Goal: Register for event/course

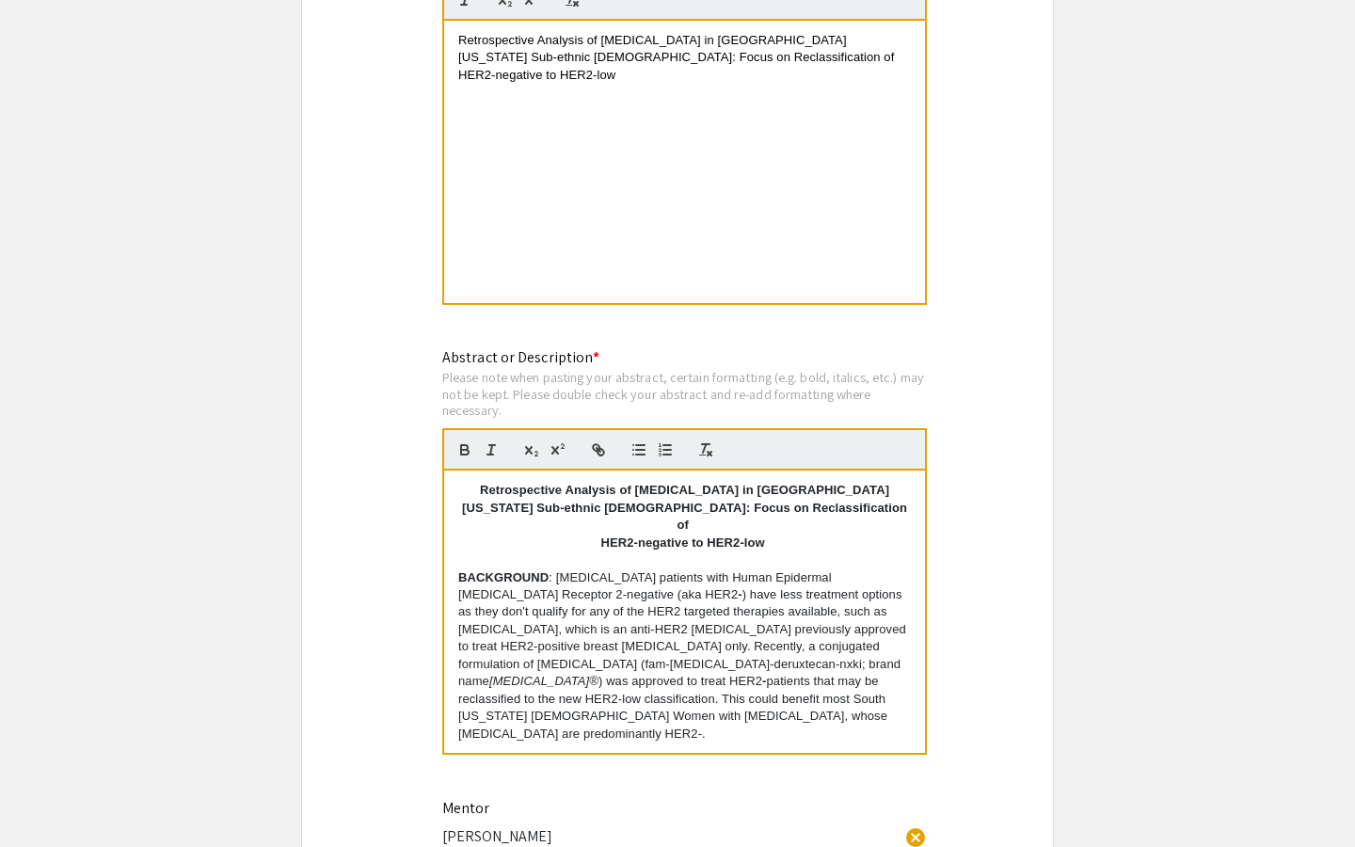
click at [607, 617] on p "BACKGROUND : [MEDICAL_DATA] patients with Human Epidermal [MEDICAL_DATA] Recept…" at bounding box center [684, 656] width 453 height 174
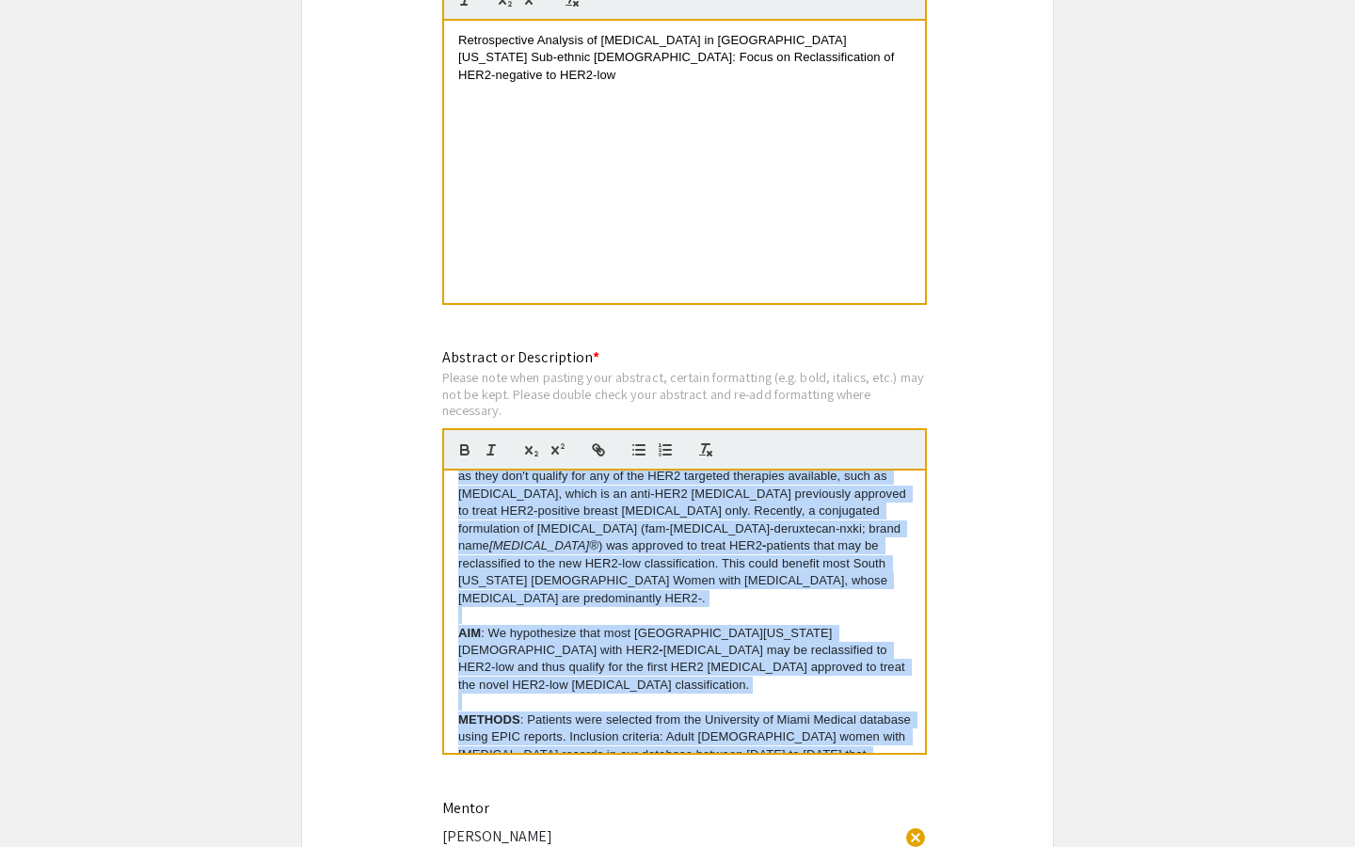
scroll to position [400, 0]
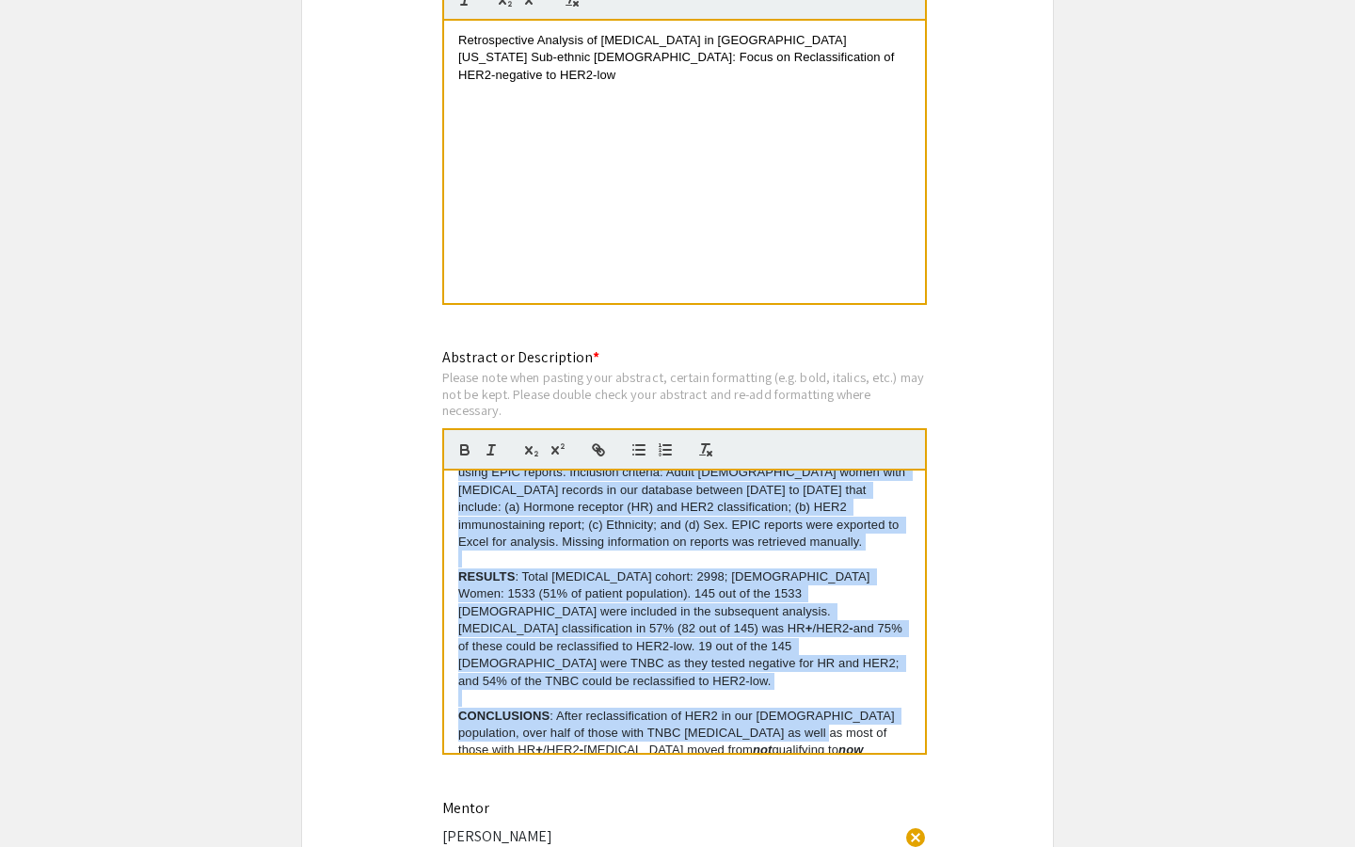
drag, startPoint x: 453, startPoint y: 565, endPoint x: 788, endPoint y: 802, distance: 410.4
click at [788, 807] on div "Symposium Presentation Submission 2025 Life Sciences [GEOGRAPHIC_DATA][US_STATE…" at bounding box center [677, 303] width 753 height 3585
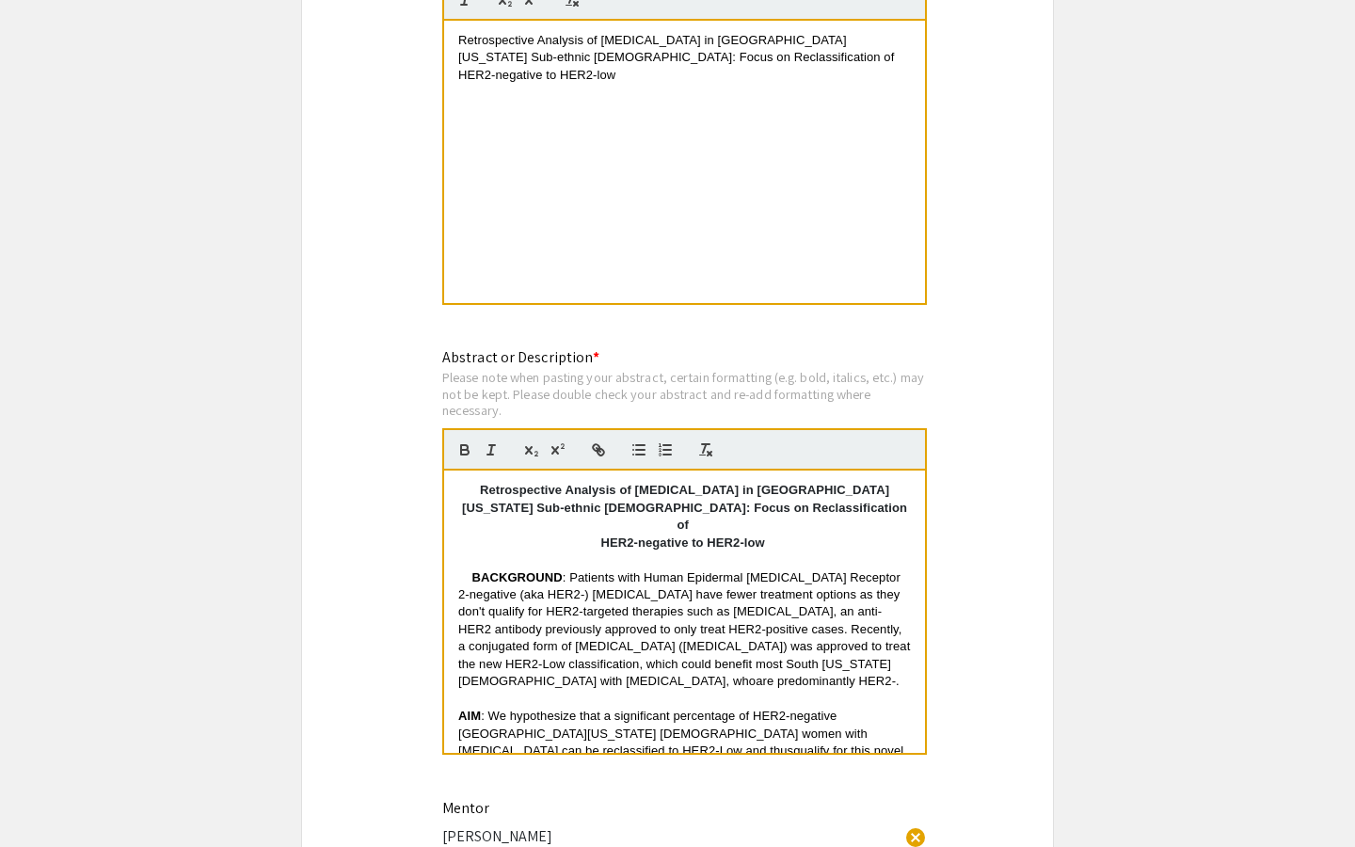
scroll to position [247, 0]
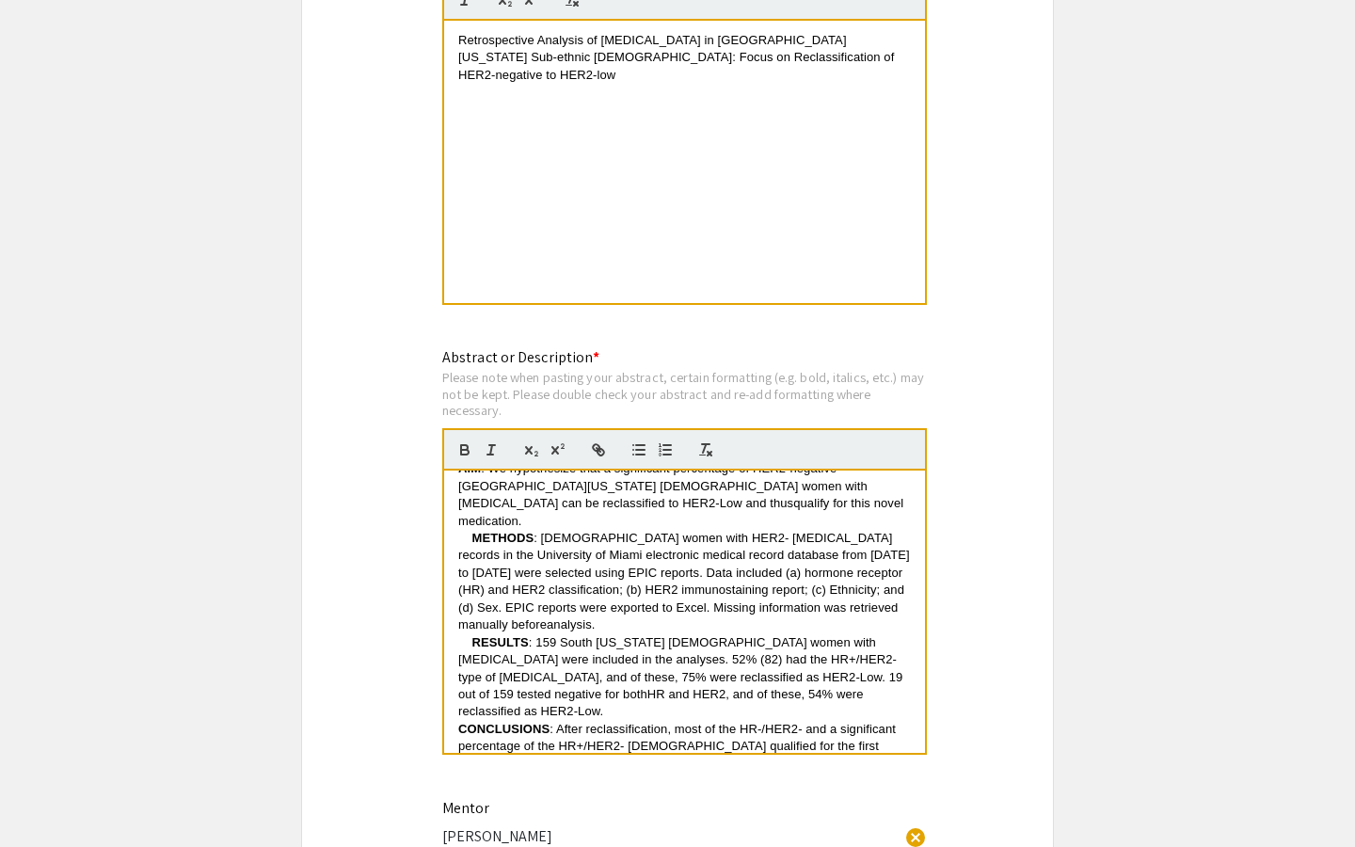
click at [876, 661] on p "RESULTS : 159 South [US_STATE] [DEMOGRAPHIC_DATA] women with [MEDICAL_DATA] wer…" at bounding box center [684, 677] width 453 height 87
click at [772, 586] on p "METHODS : Hispanic women with HER2- breast cancer records in the University of …" at bounding box center [684, 582] width 453 height 104
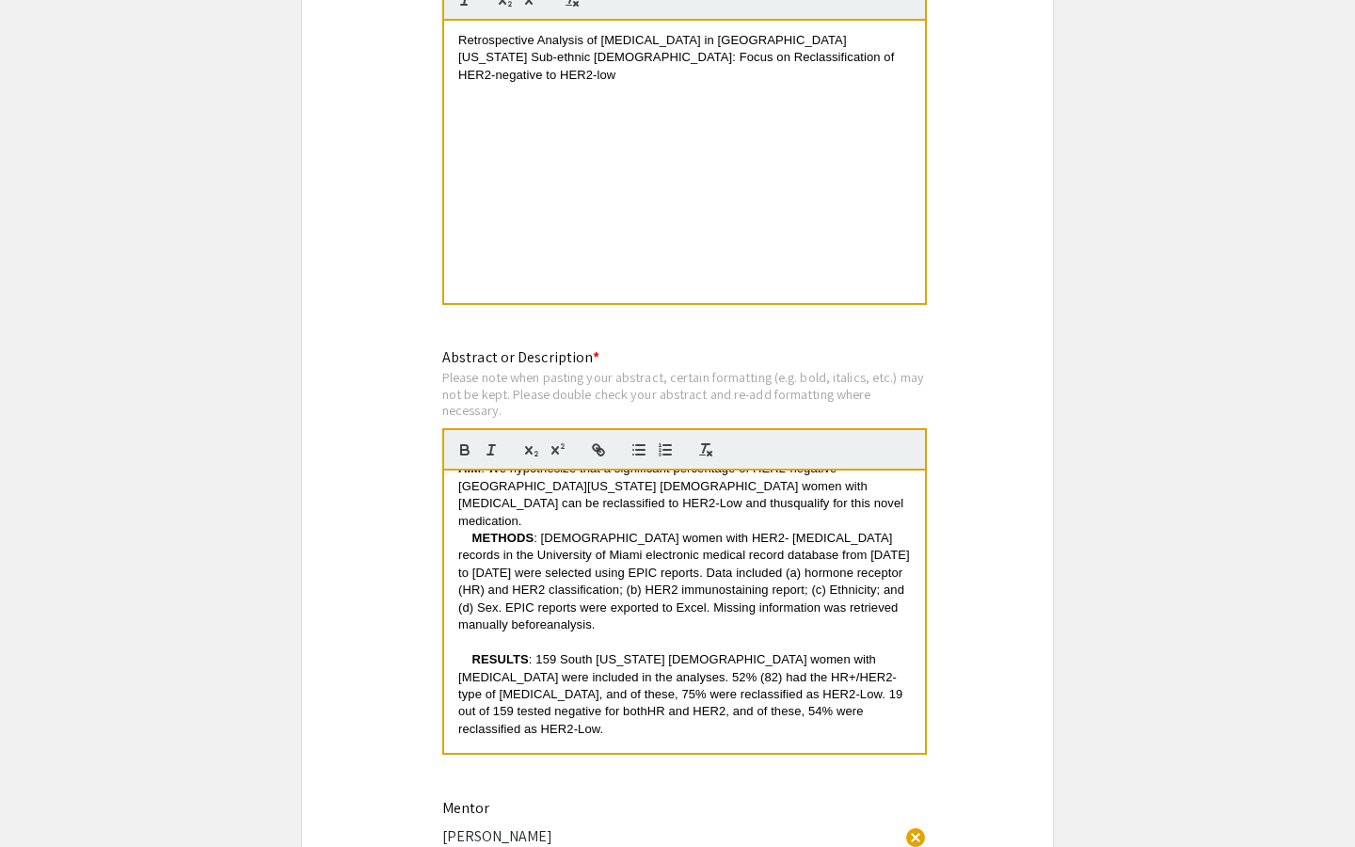
click at [475, 652] on strong "RESULTS" at bounding box center [499, 659] width 56 height 14
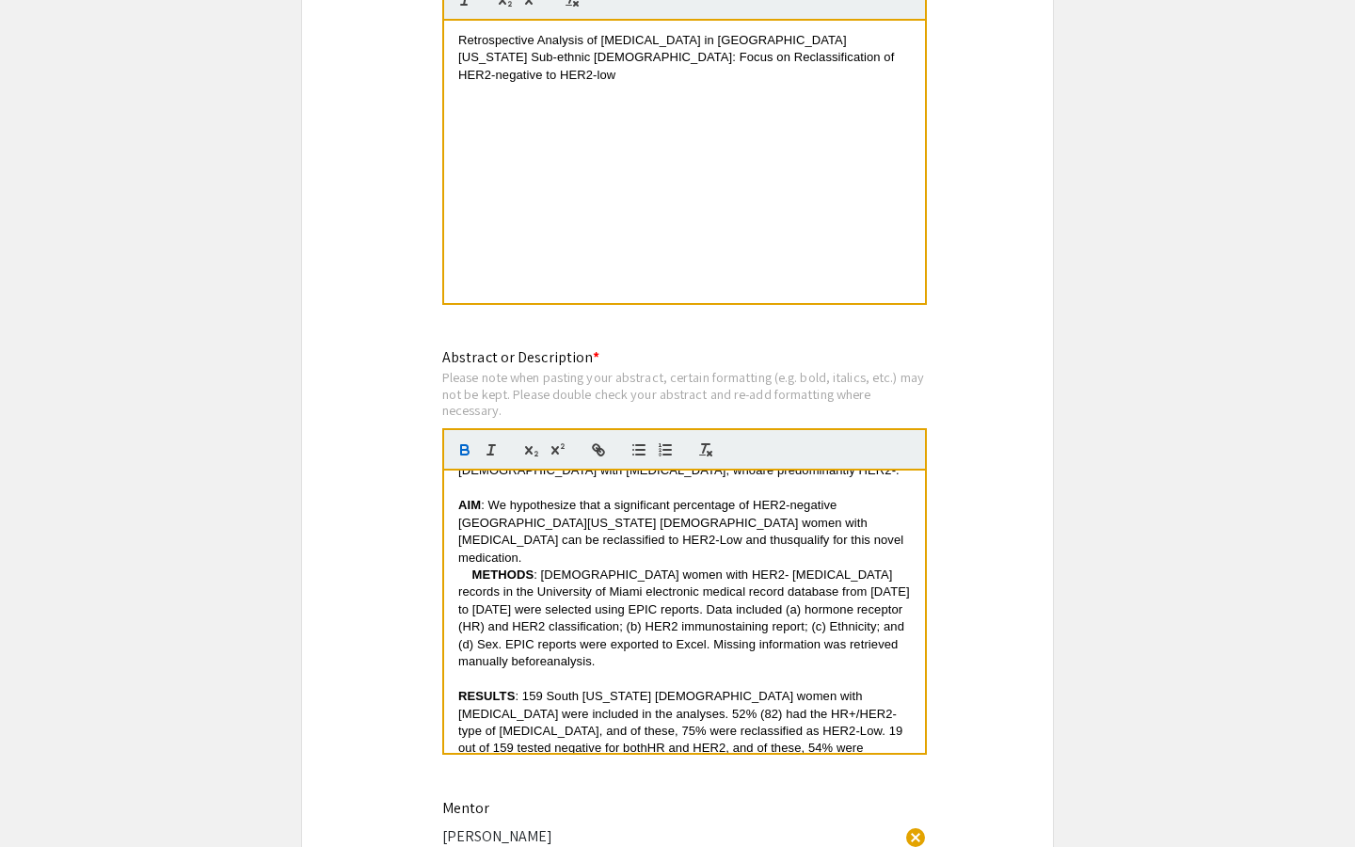
click at [681, 534] on p "AIM : We hypothesize that a significant percentage of HER2-negative South Flori…" at bounding box center [684, 532] width 453 height 70
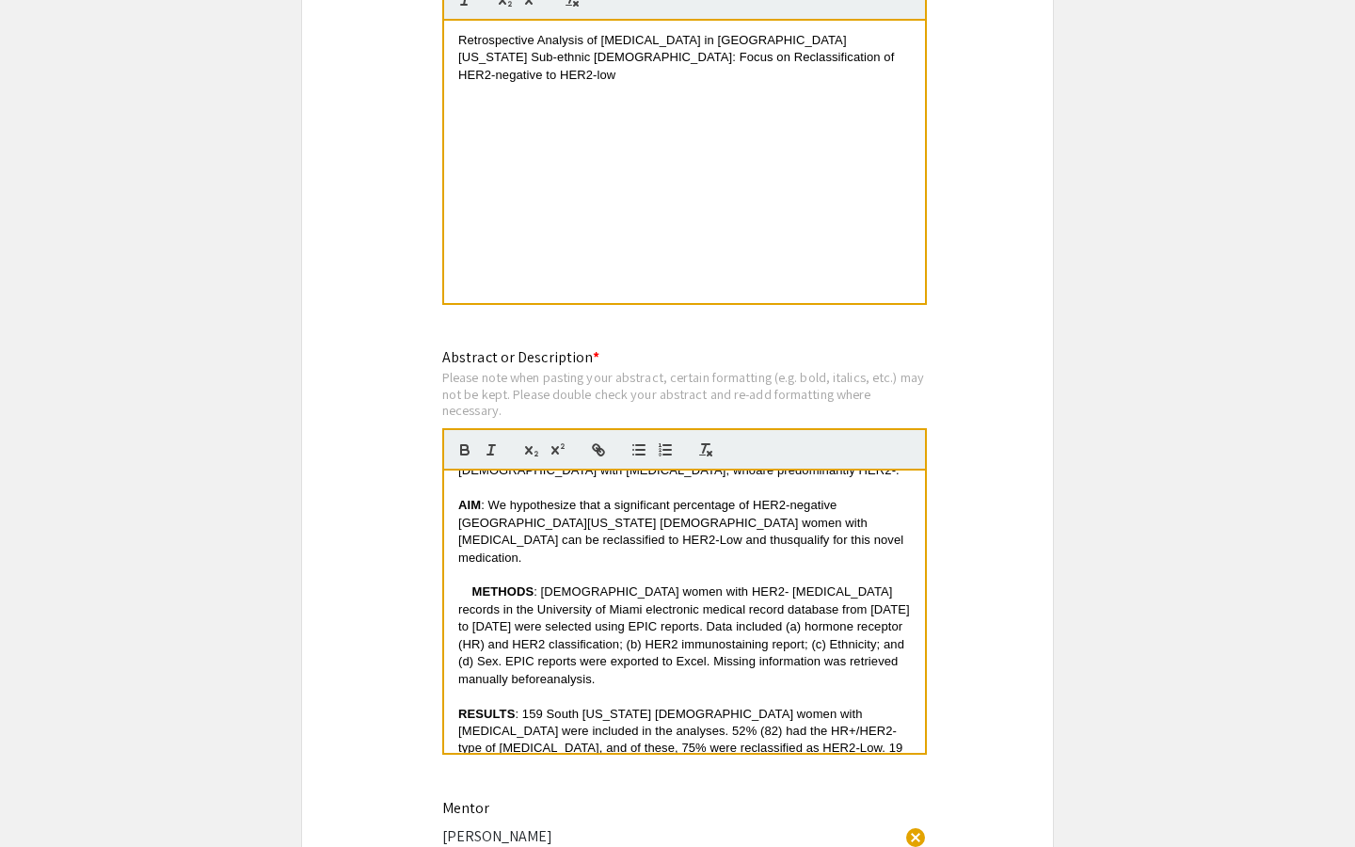
click at [470, 583] on p "METHODS : Hispanic women with HER2- breast cancer records in the University of …" at bounding box center [684, 635] width 453 height 104
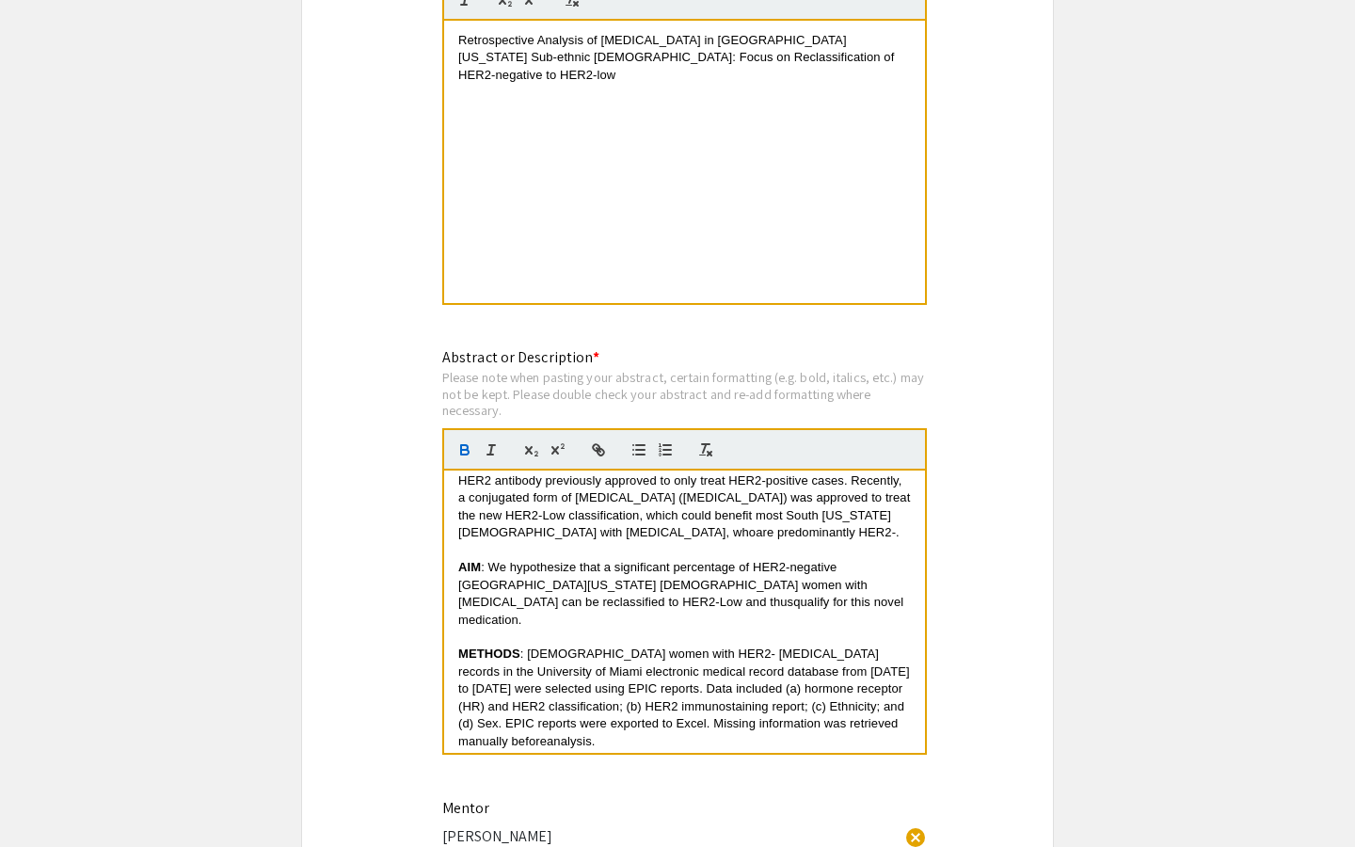
scroll to position [144, 0]
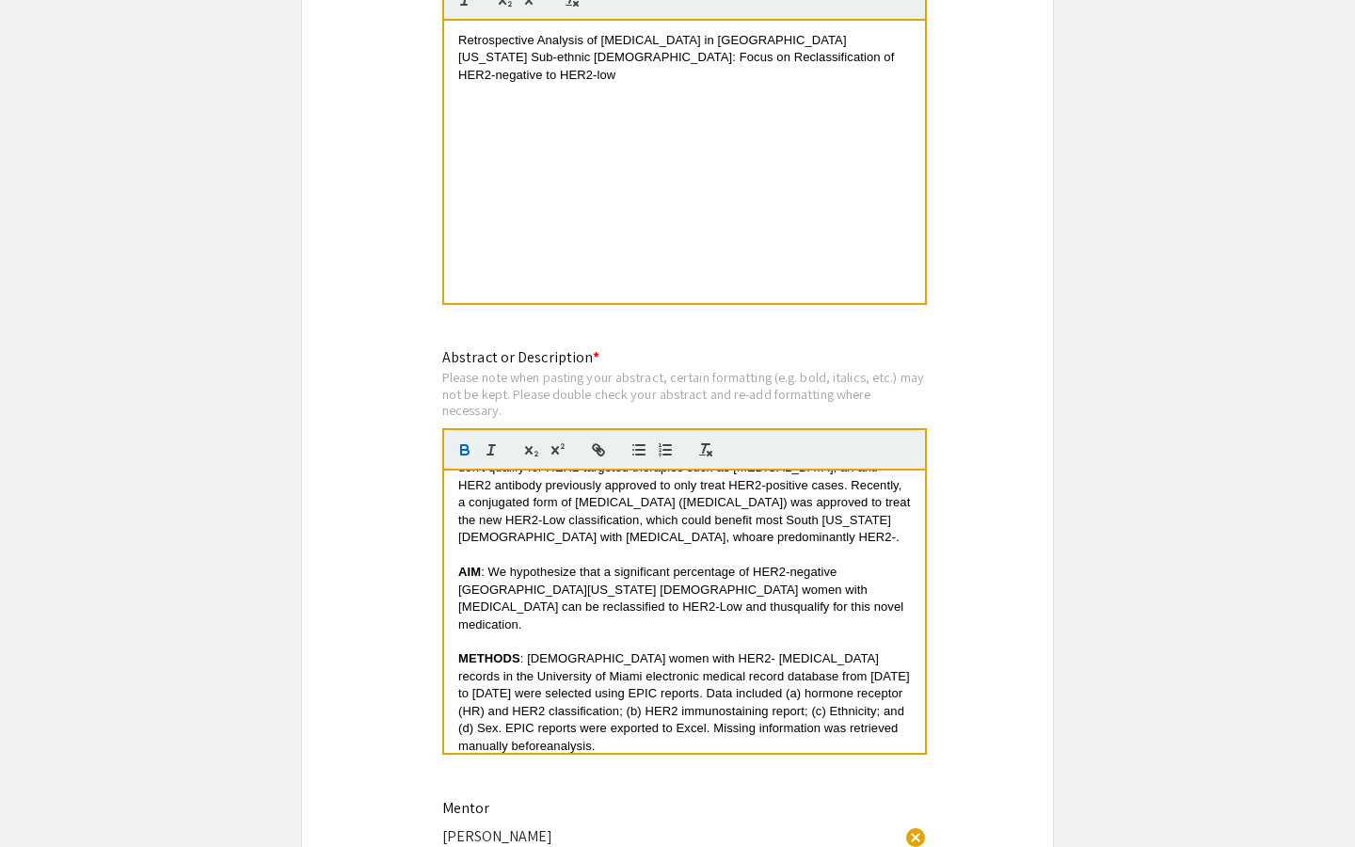
click at [626, 721] on span "were exported to Excel. Missing information was retrieved manually before" at bounding box center [679, 736] width 443 height 31
click at [629, 704] on span "classification; (b) HER2 immunostaining report; (c) Ethnicity; and (d) Sex. EPI…" at bounding box center [683, 719] width 450 height 31
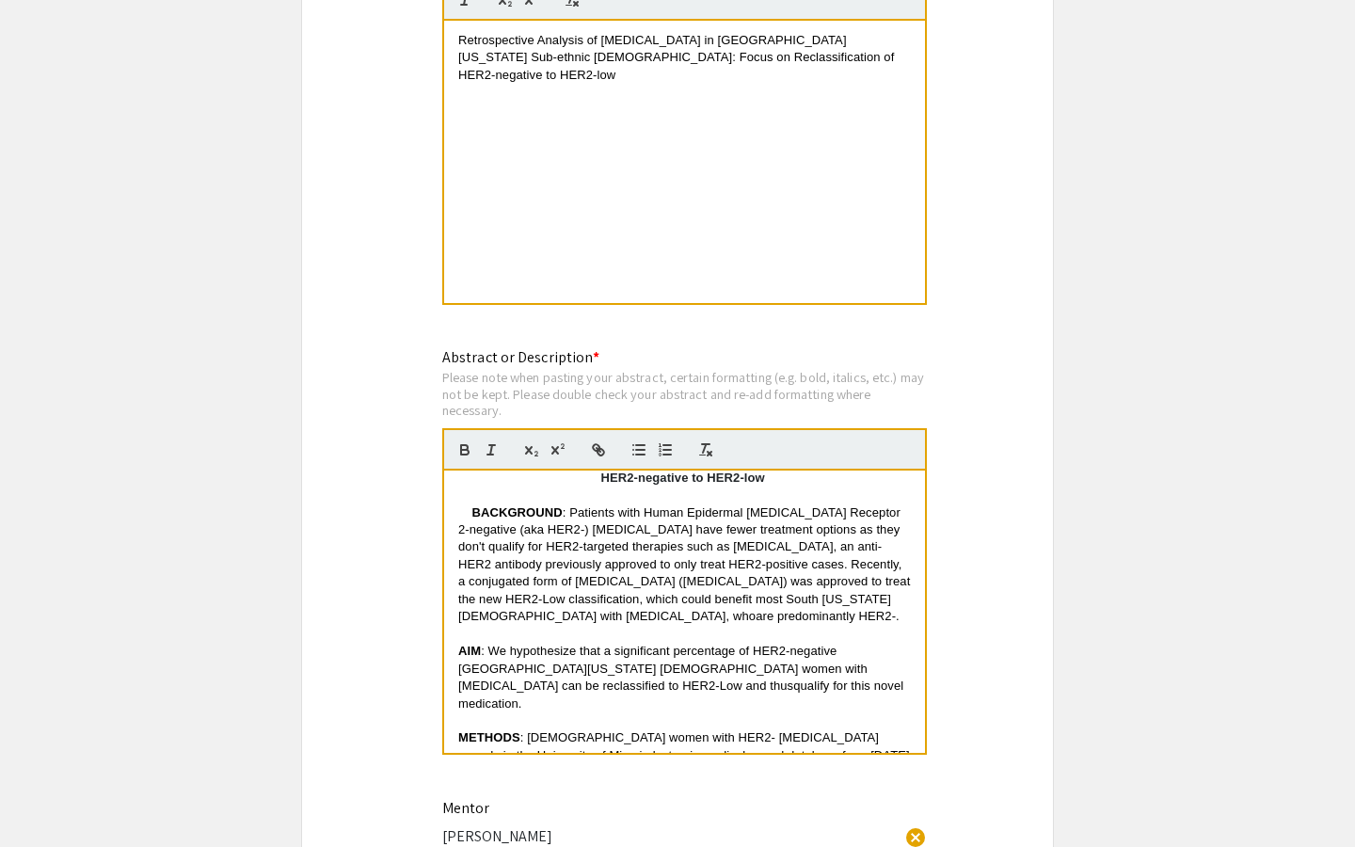
scroll to position [57, 0]
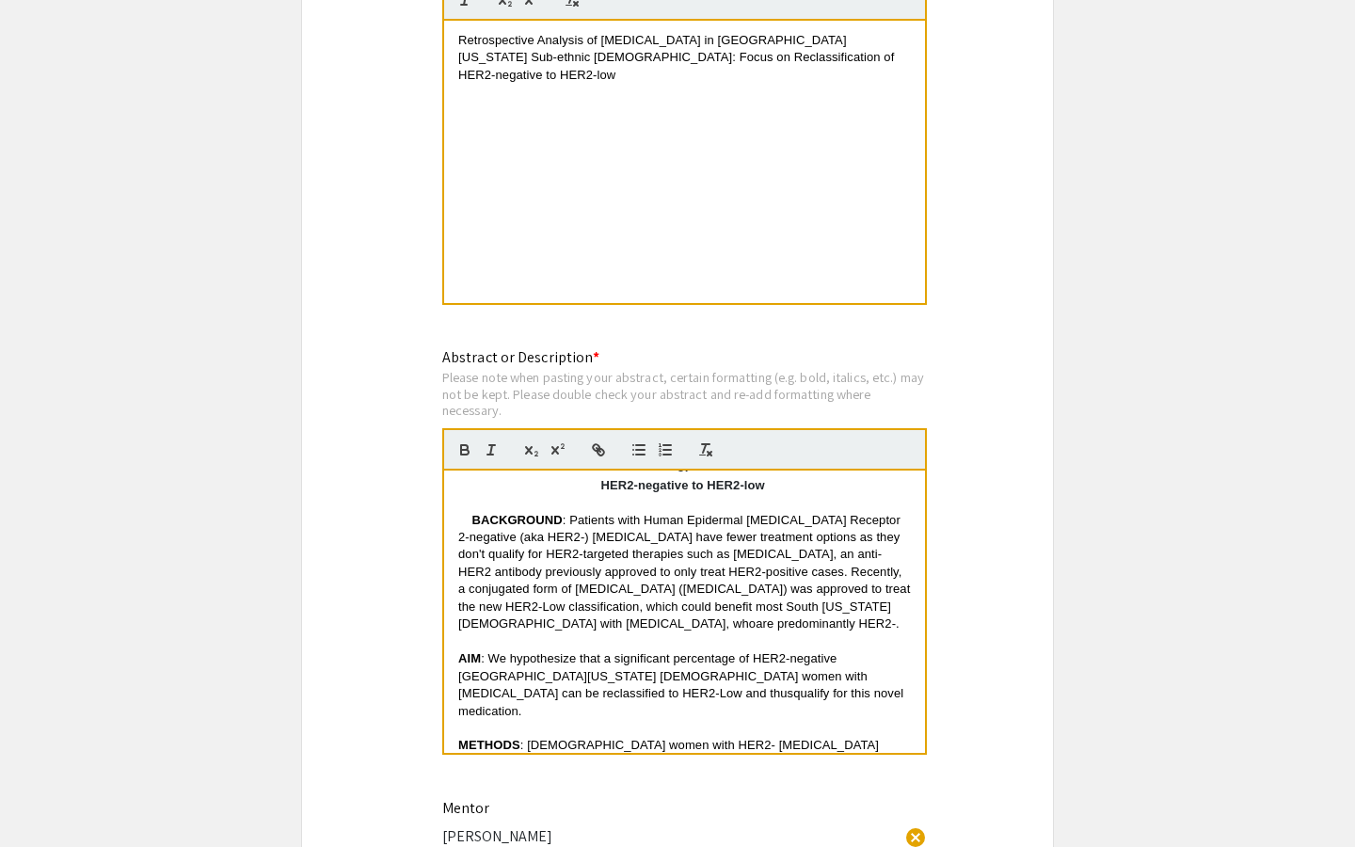
click at [470, 512] on p "BACKGROUND : Patients with Human Epidermal growth factor Receptor 2-negative (a…" at bounding box center [684, 572] width 453 height 121
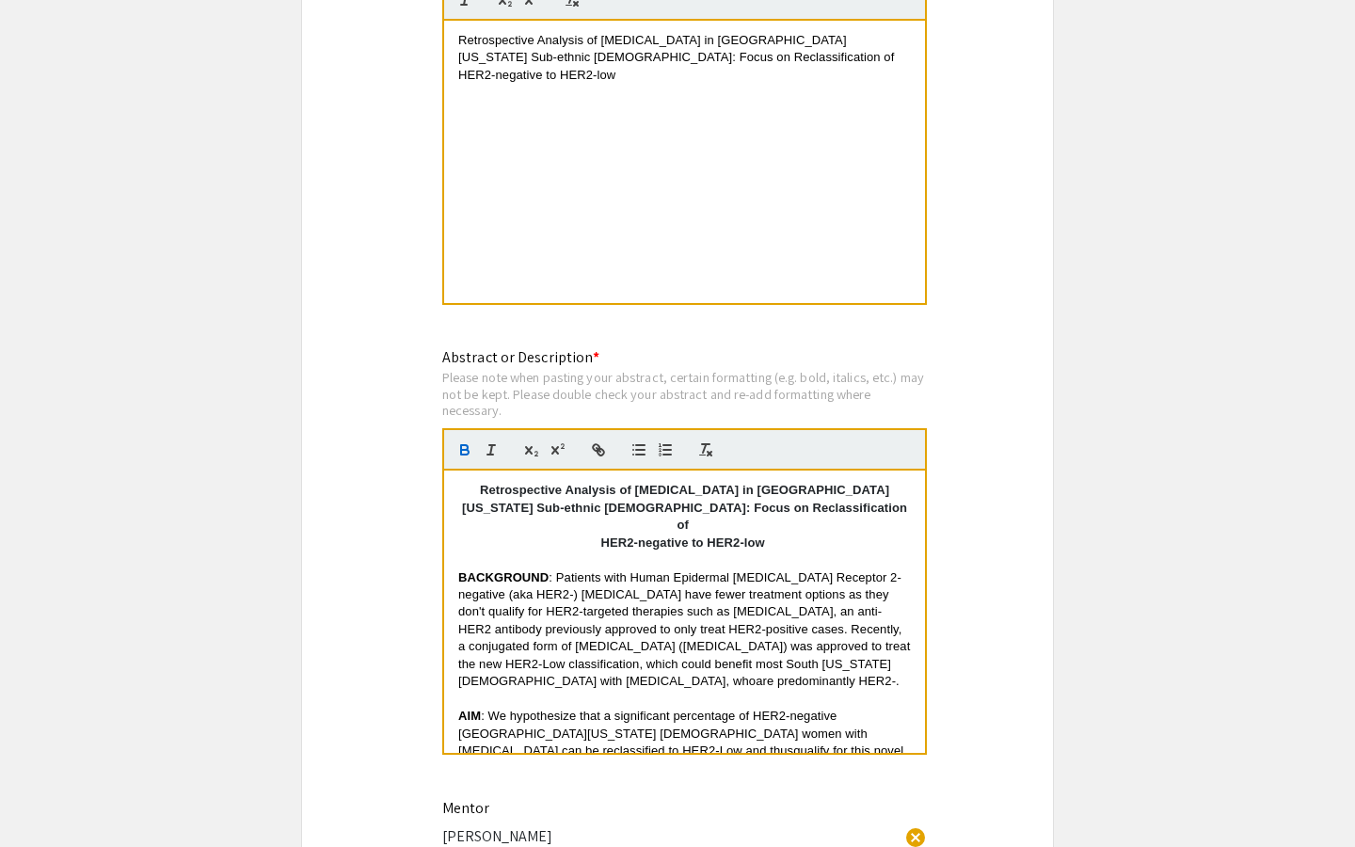
click at [791, 534] on p "HER2-negative to HER2-low" at bounding box center [684, 542] width 453 height 17
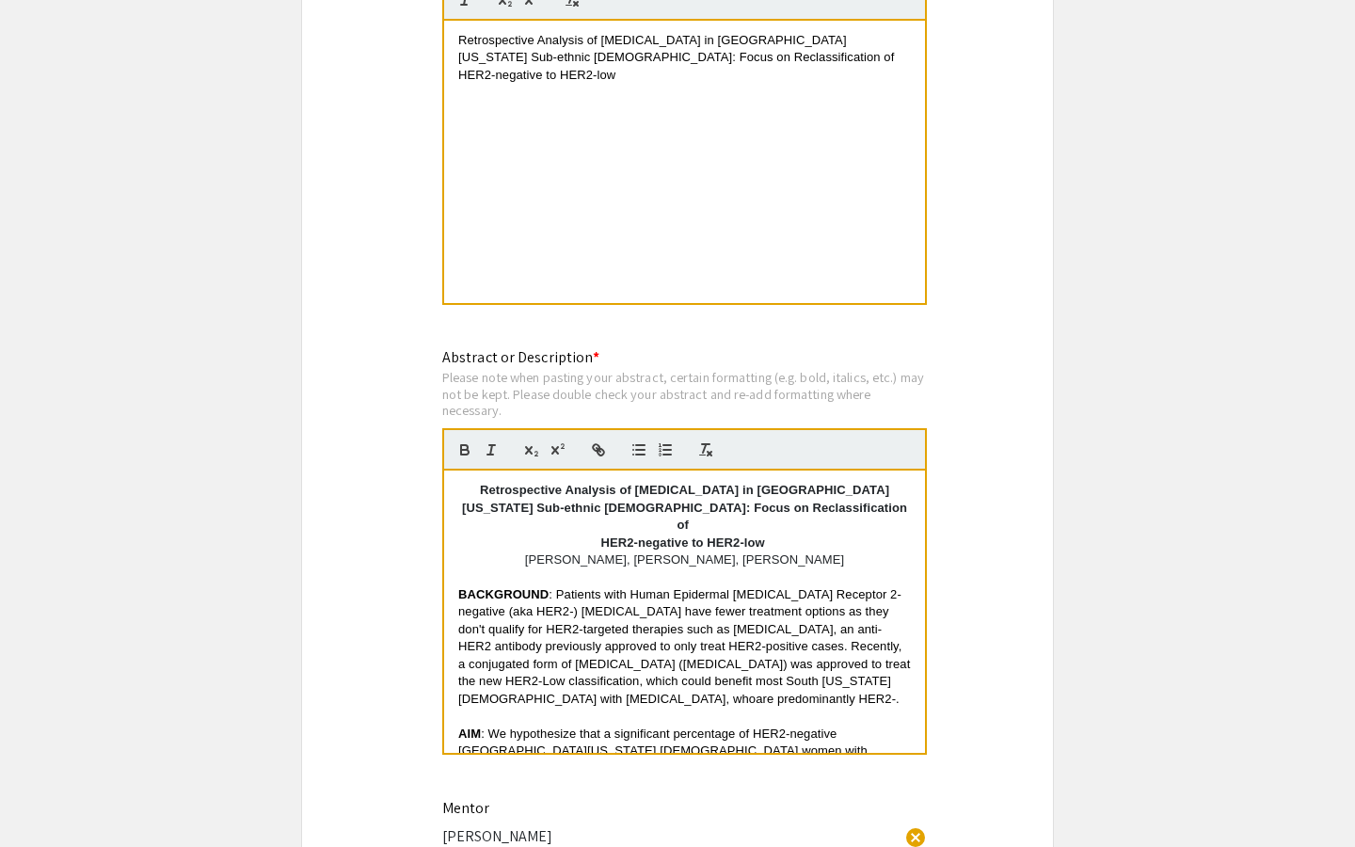
drag, startPoint x: 823, startPoint y: 545, endPoint x: 536, endPoint y: 541, distance: 287.0
click at [535, 551] on p "Janice Darkwah, Tonya Omlor, Dr. Suzy Bianco" at bounding box center [684, 559] width 453 height 17
click at [487, 458] on icon "button" at bounding box center [491, 449] width 17 height 17
click at [853, 569] on p at bounding box center [684, 577] width 453 height 17
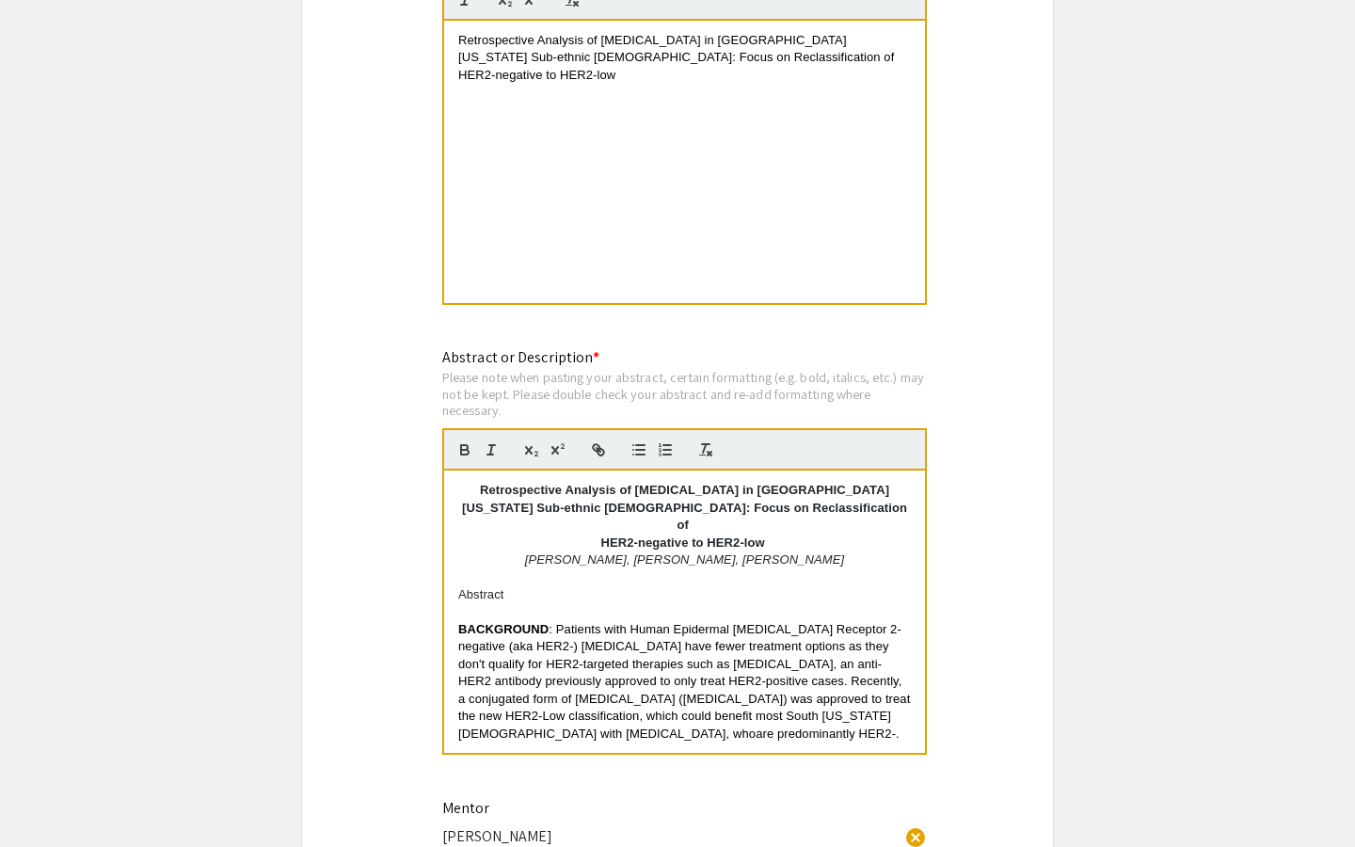
click at [460, 586] on p "Abstract" at bounding box center [684, 594] width 453 height 17
drag, startPoint x: 711, startPoint y: 591, endPoint x: 622, endPoint y: 589, distance: 89.4
click at [622, 589] on div "Retrospective Analysis of Breast Cancer in South Florida Sub-ethnic Hispanics: …" at bounding box center [684, 611] width 481 height 282
click at [464, 446] on icon "button" at bounding box center [464, 449] width 17 height 17
click at [483, 448] on icon "button" at bounding box center [491, 449] width 17 height 17
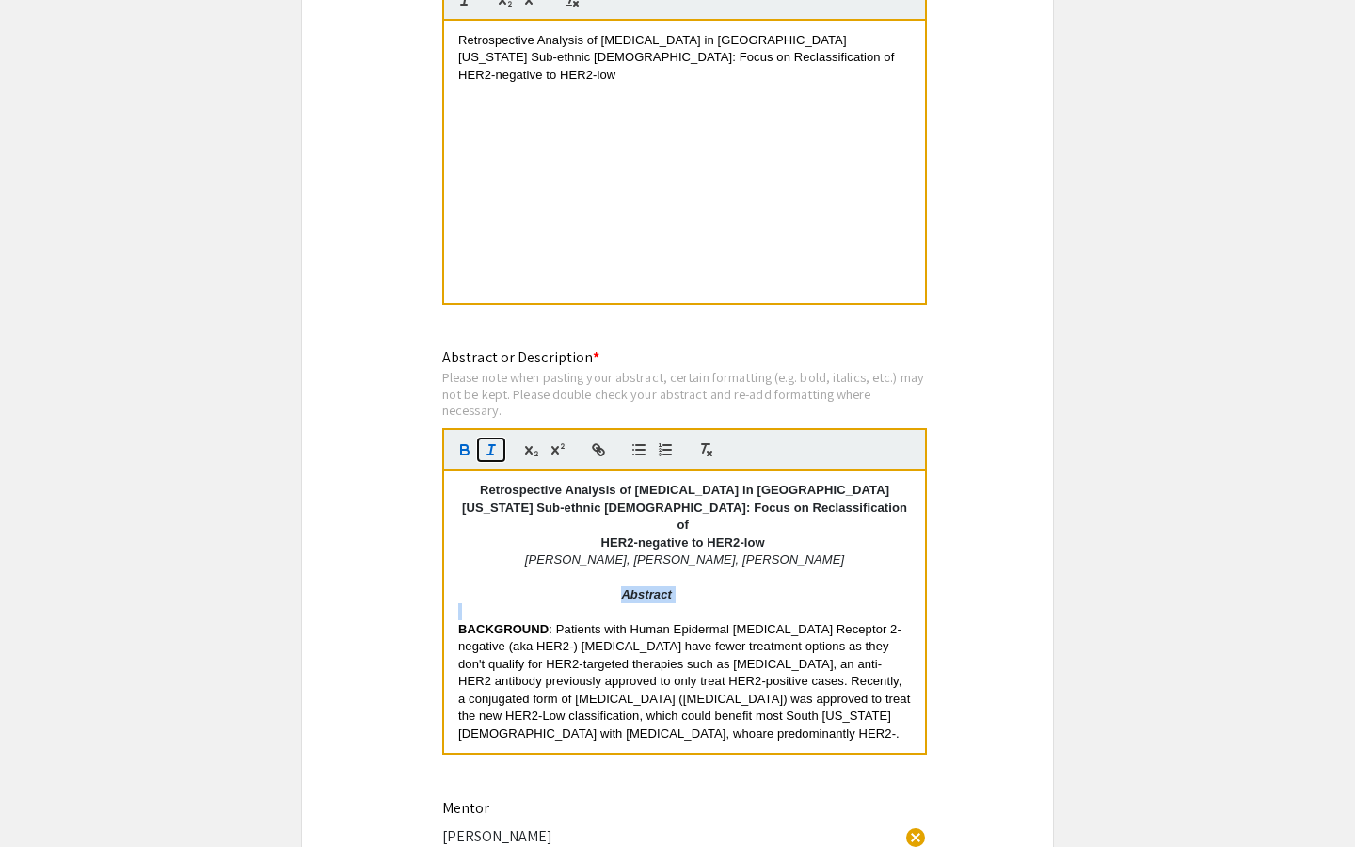
click at [483, 449] on icon "button" at bounding box center [491, 449] width 17 height 17
click at [700, 589] on p "Abstract" at bounding box center [684, 594] width 453 height 17
drag, startPoint x: 711, startPoint y: 586, endPoint x: 648, endPoint y: 583, distance: 63.1
click at [648, 586] on p "Abstract" at bounding box center [684, 594] width 453 height 17
click at [672, 623] on span "Patients with Human Epidermal growth factor Receptor 2-negative" at bounding box center [679, 637] width 443 height 31
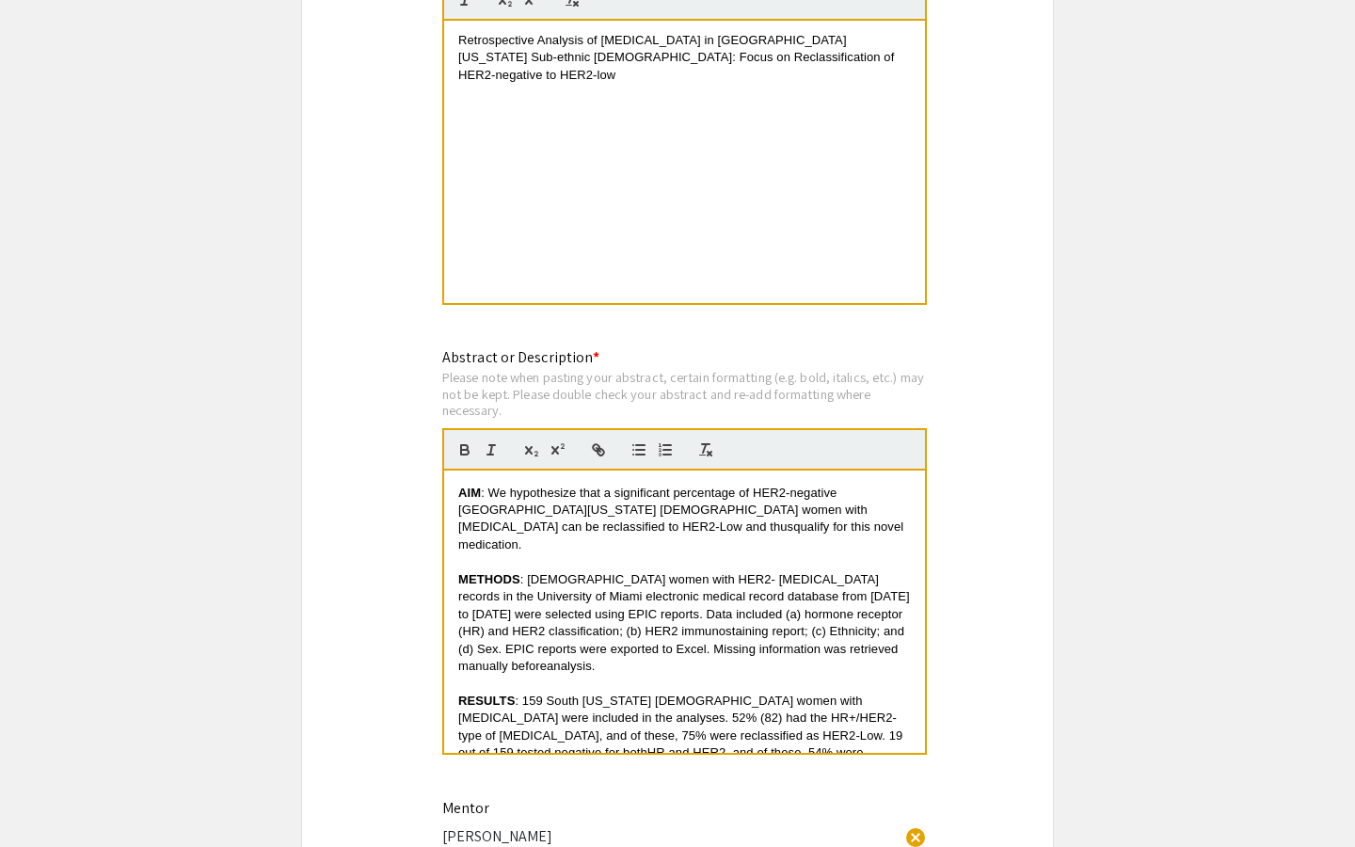
scroll to position [365, 0]
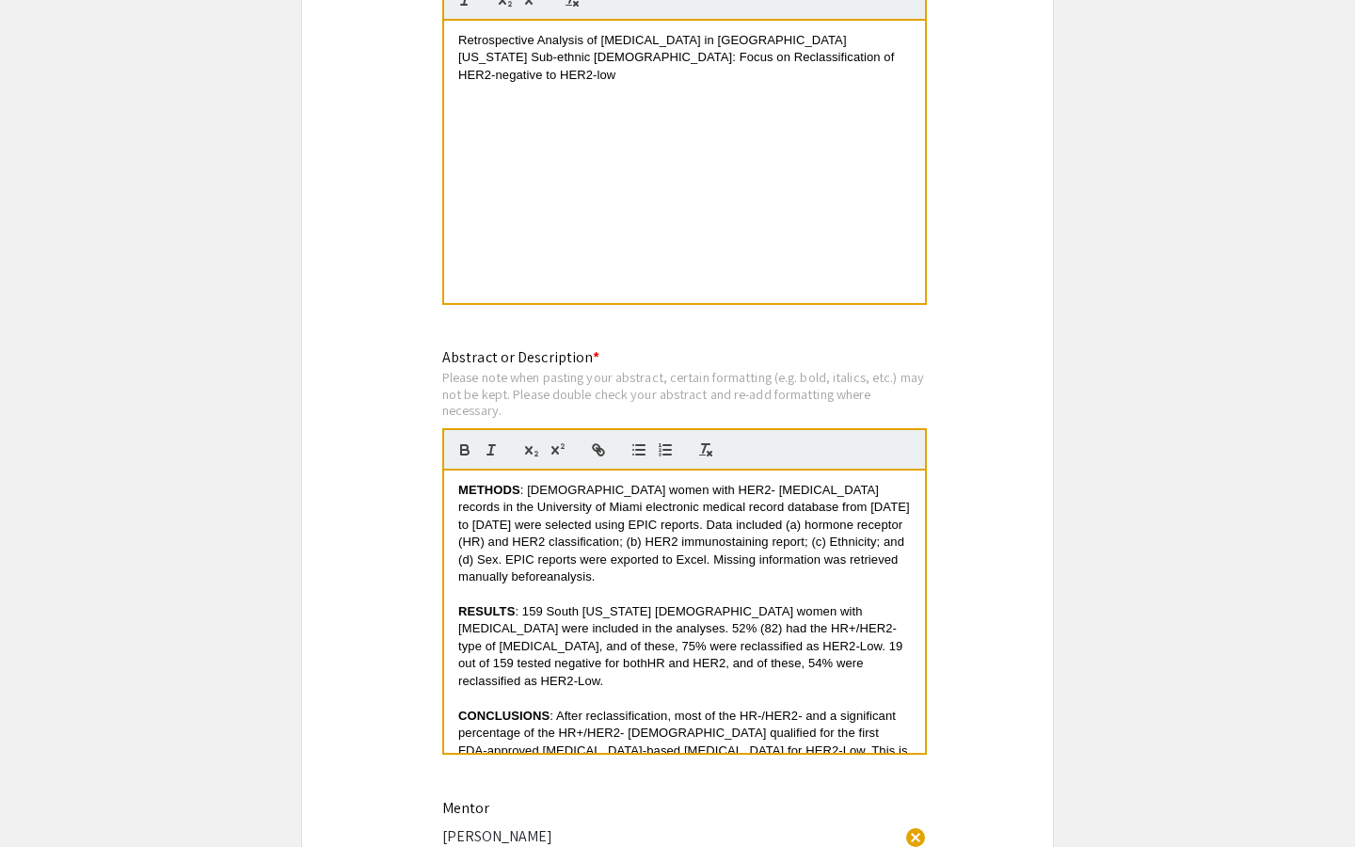
drag, startPoint x: 471, startPoint y: 491, endPoint x: 871, endPoint y: 780, distance: 493.3
click at [873, 777] on div "Abstract or Description * Please note when pasting your abstract, certain forma…" at bounding box center [684, 561] width 485 height 431
copy div "Retrospective Analysis of Breast Cancer in South Florida Sub-ethnic Hispanics: …"
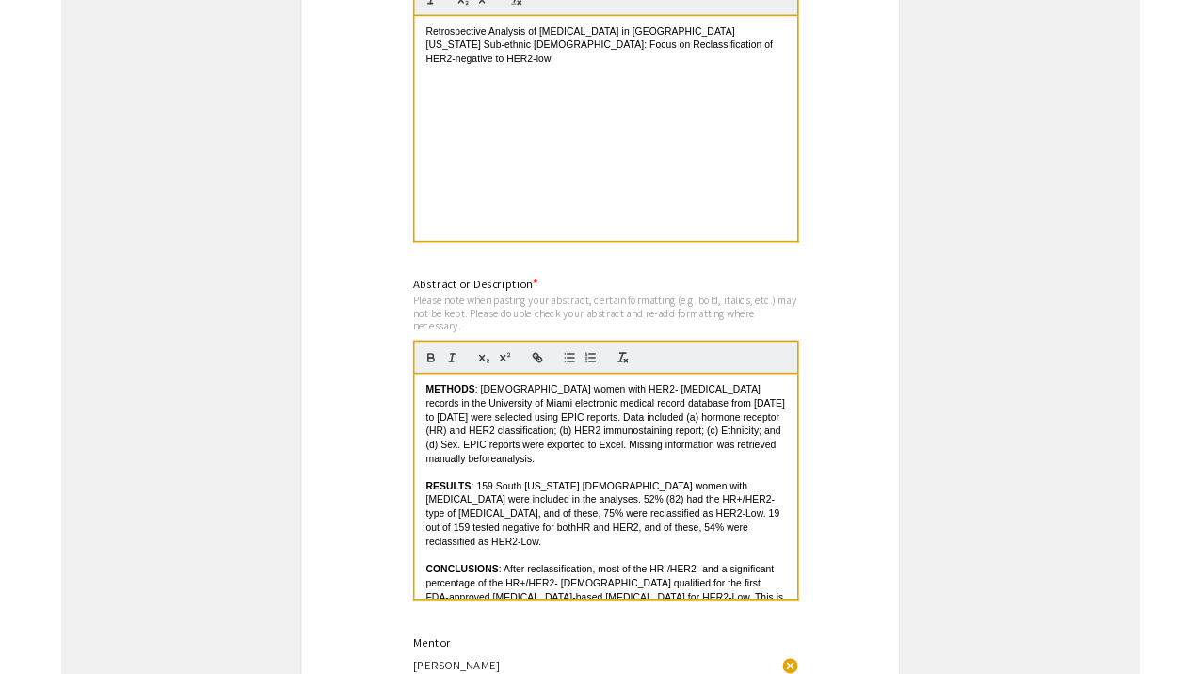
scroll to position [0, 0]
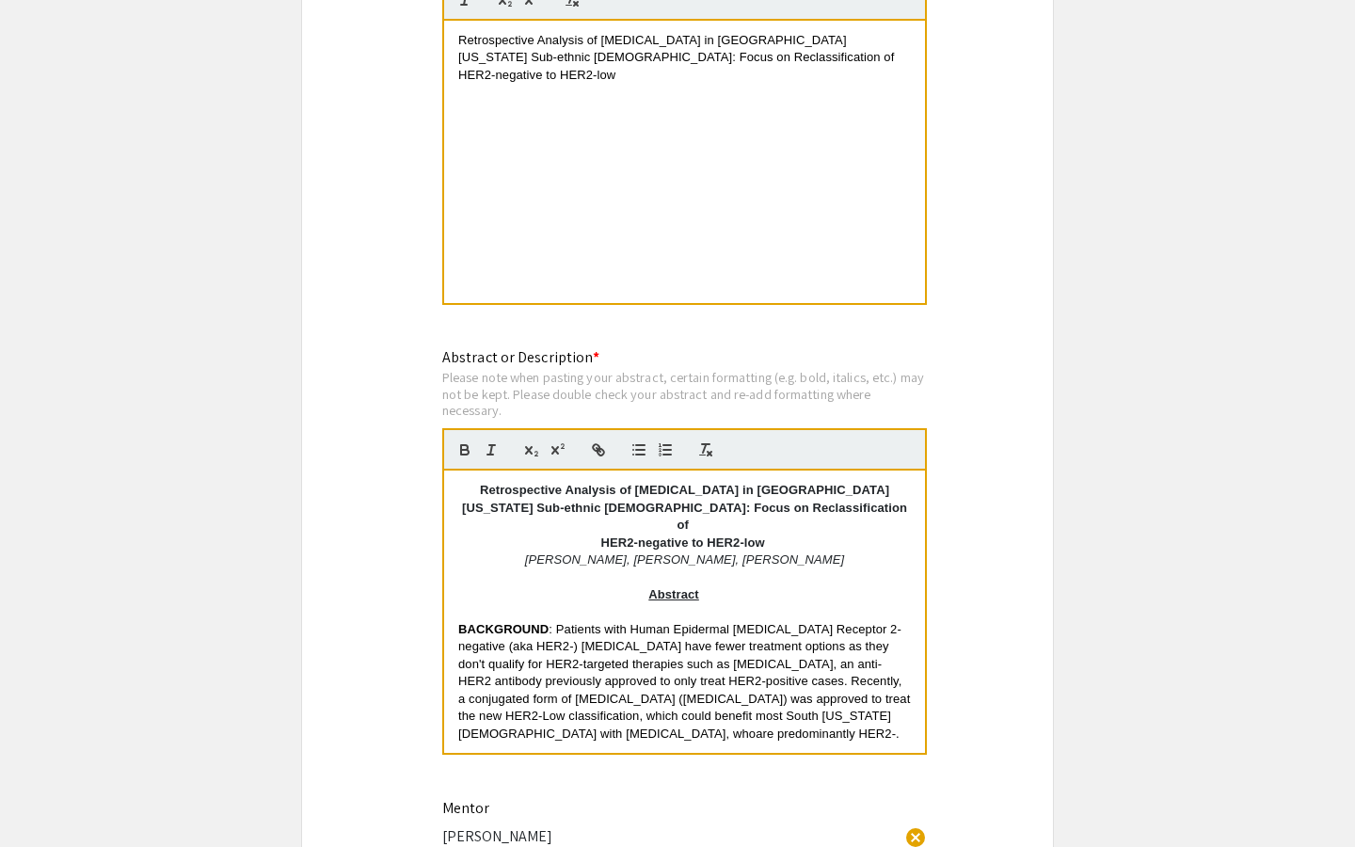
click at [487, 491] on strong "Retrospective Analysis of Breast Cancer in South Florida Sub-ethnic Hispanics: …" at bounding box center [686, 507] width 449 height 49
click at [576, 492] on strong "retrospective Analysis of Breast Cancer in South Florida Sub-ethnic Hispanics: …" at bounding box center [686, 507] width 449 height 49
click at [645, 497] on strong "retrospective analysis of Breast Cancer in South Florida Sub-ethnic Hispanics: …" at bounding box center [686, 507] width 449 height 49
click at [687, 496] on strong "retrospective analysis of breast Cancer in South Florida Sub-ethnic Hispanics: …" at bounding box center [686, 507] width 449 height 49
click at [745, 502] on strong "retrospective analysis of breast cancer in South Florida Sub-ethnic Hispanics: …" at bounding box center [686, 507] width 449 height 49
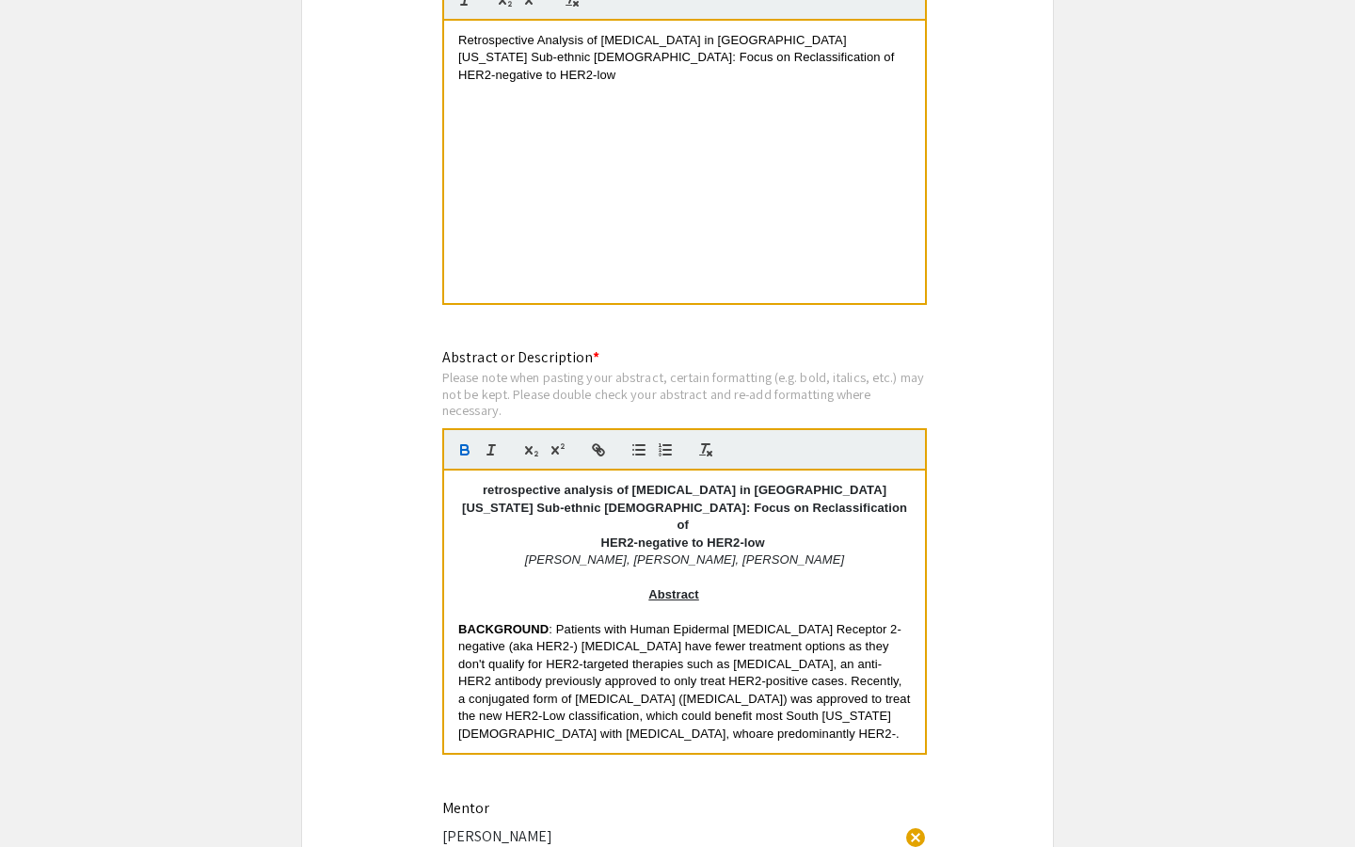
click at [783, 498] on strong "retrospective analysis of breast cancer in south Florida Sub-ethnic Hispanics: …" at bounding box center [686, 507] width 449 height 49
click at [825, 498] on strong "retrospective analysis of breast cancer in south florida Sub-ethnic Hispanics: …" at bounding box center [686, 507] width 449 height 49
click at [574, 512] on strong "retrospective analysis of breast cancer in south florida sub-ethnic Hispanics: …" at bounding box center [686, 507] width 447 height 49
click at [637, 512] on strong "retrospective analysis of breast cancer in south florida sub-ethnic hispanics: …" at bounding box center [686, 507] width 447 height 49
click at [706, 517] on strong "retrospective analysis of breast cancer in south florida sub-ethnic hispanics: …" at bounding box center [687, 507] width 444 height 49
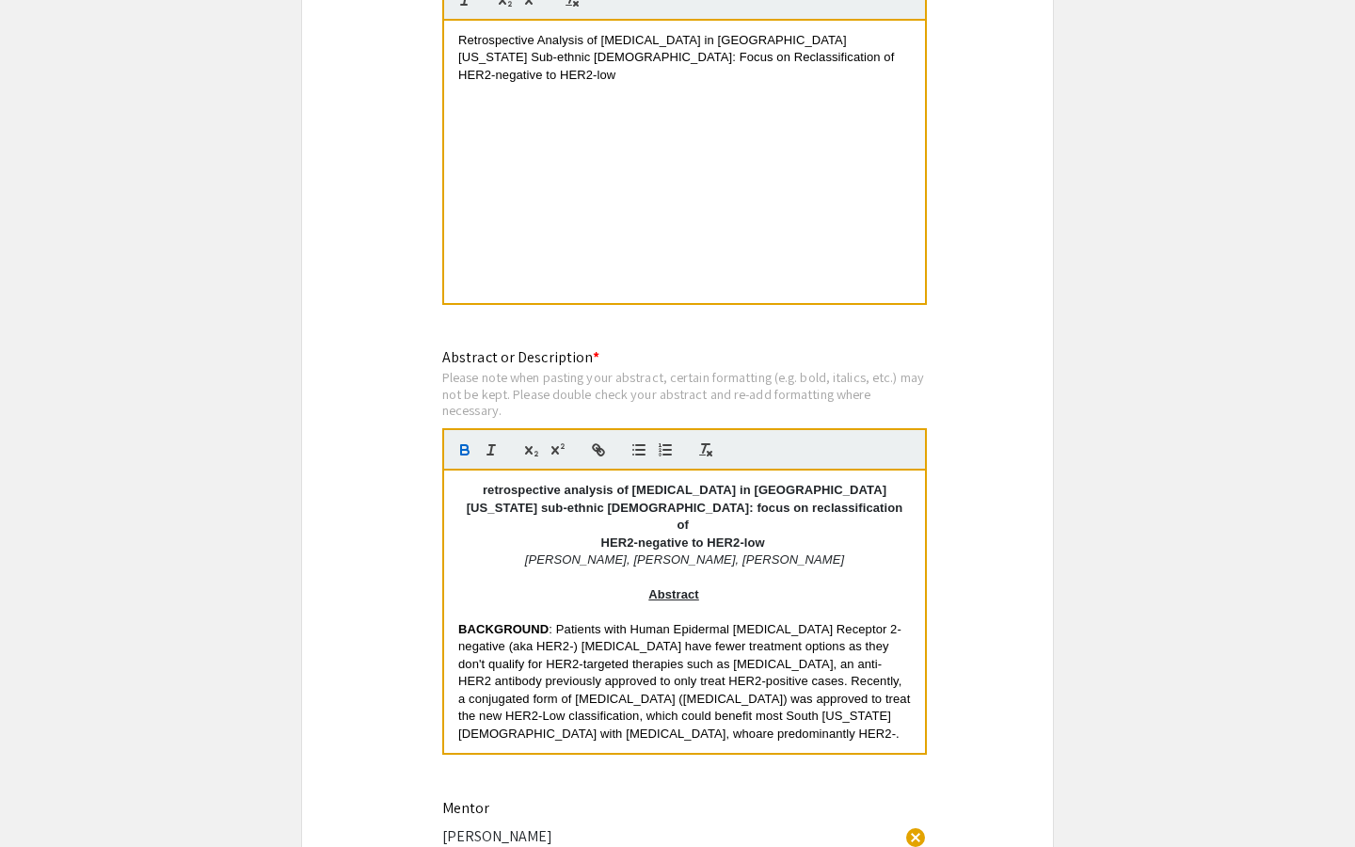
click at [802, 498] on strong "retrospective analysis of breast cancer in south florida sub-ethnic hispanics: …" at bounding box center [686, 507] width 439 height 49
click at [790, 534] on p "HER2-negative to HER2-low" at bounding box center [684, 542] width 453 height 17
click at [779, 492] on strong "retrospective analysis of breast cancer in south florida sub-ethnic hispanics: …" at bounding box center [686, 507] width 439 height 49
click at [788, 534] on p "HER2-negative to HER2-low" at bounding box center [684, 542] width 453 height 17
click at [743, 493] on strong "retrospective analysis of breast cancer in south Florida sub-ethnic hispanics: …" at bounding box center [686, 507] width 439 height 49
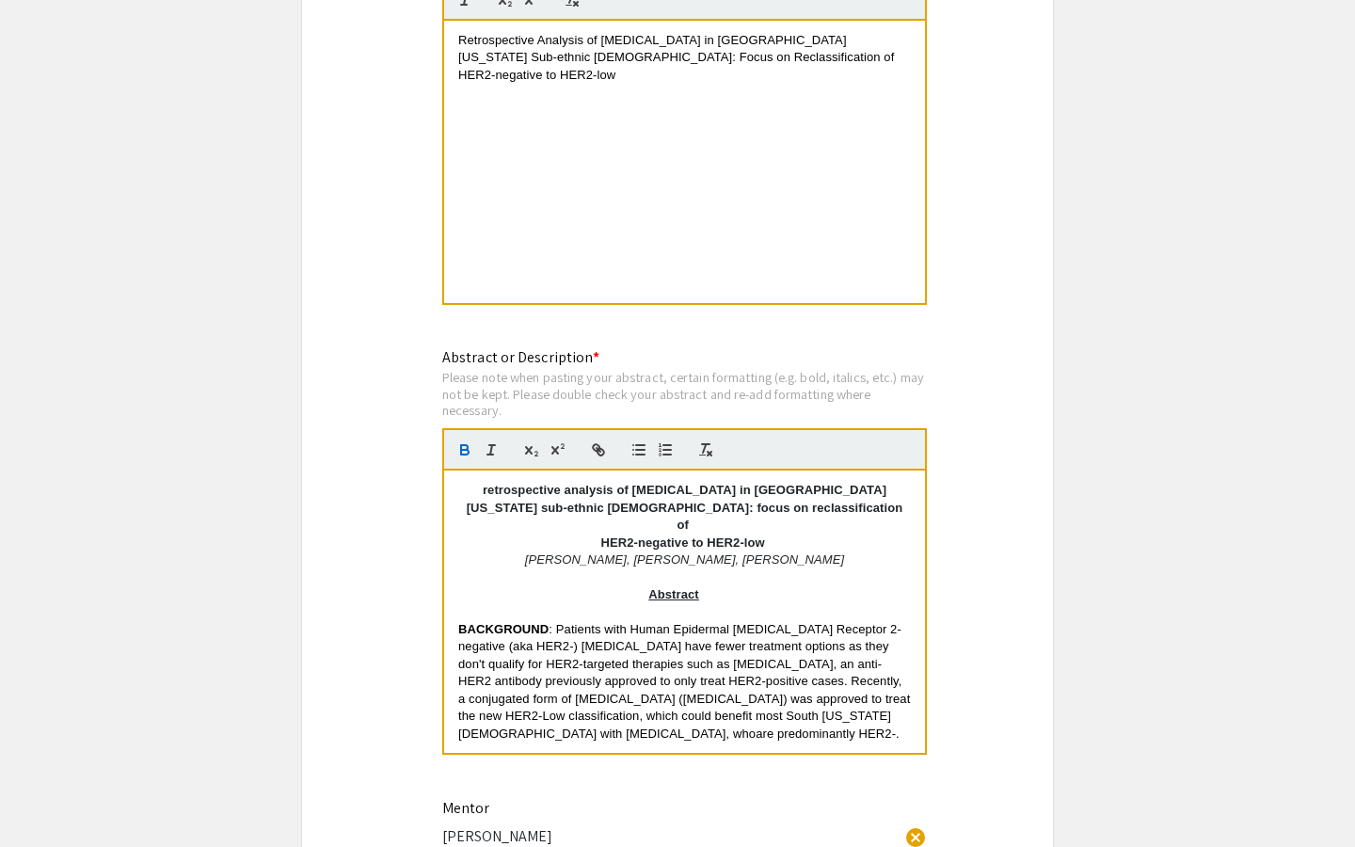
click at [826, 551] on p "Janice Darkwah, Tonya Omlor, Dr. Suzy Bianco" at bounding box center [684, 559] width 453 height 17
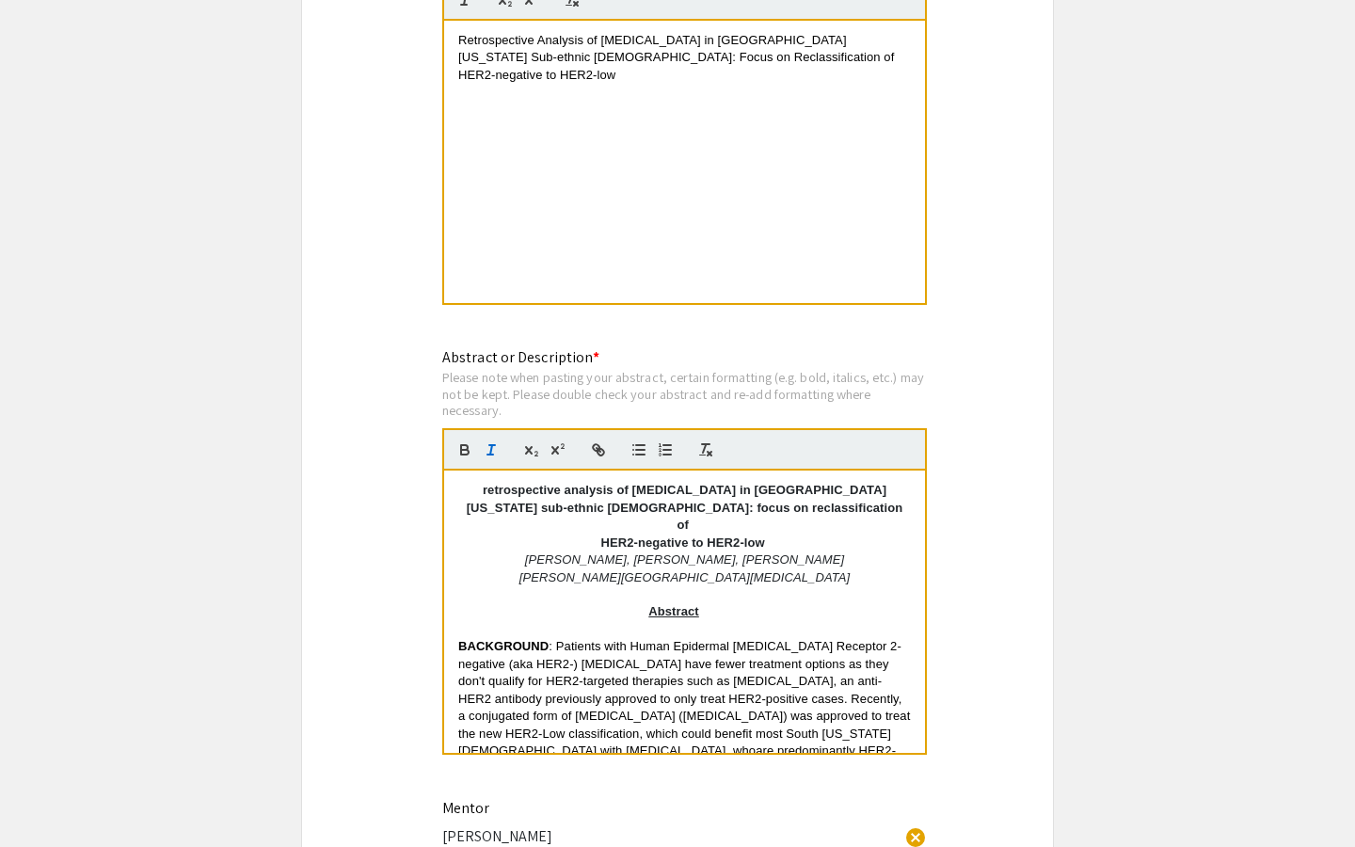
click at [572, 570] on em "Sylvester Comprehensive Cancer Center" at bounding box center [684, 577] width 331 height 14
click at [769, 586] on p at bounding box center [684, 594] width 453 height 17
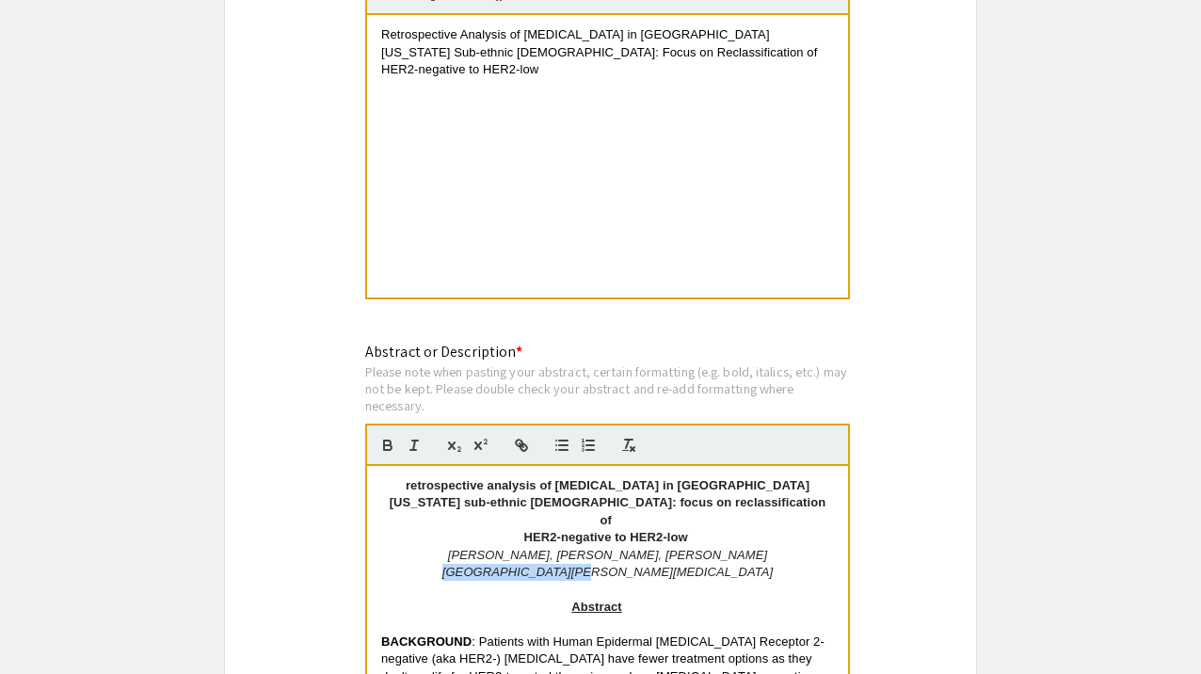
drag, startPoint x: 551, startPoint y: 563, endPoint x: 429, endPoint y: 556, distance: 122.5
click at [428, 564] on p "University of Miami Sylvester Comprehensive Cancer Center" at bounding box center [607, 572] width 453 height 17
click at [723, 550] on p "Janice Darkwah, Tonya Omlor, Dr. Suzy Bianco" at bounding box center [607, 555] width 453 height 17
click at [726, 564] on p "Sylvester Comprehensive Cancer Center" at bounding box center [607, 572] width 453 height 17
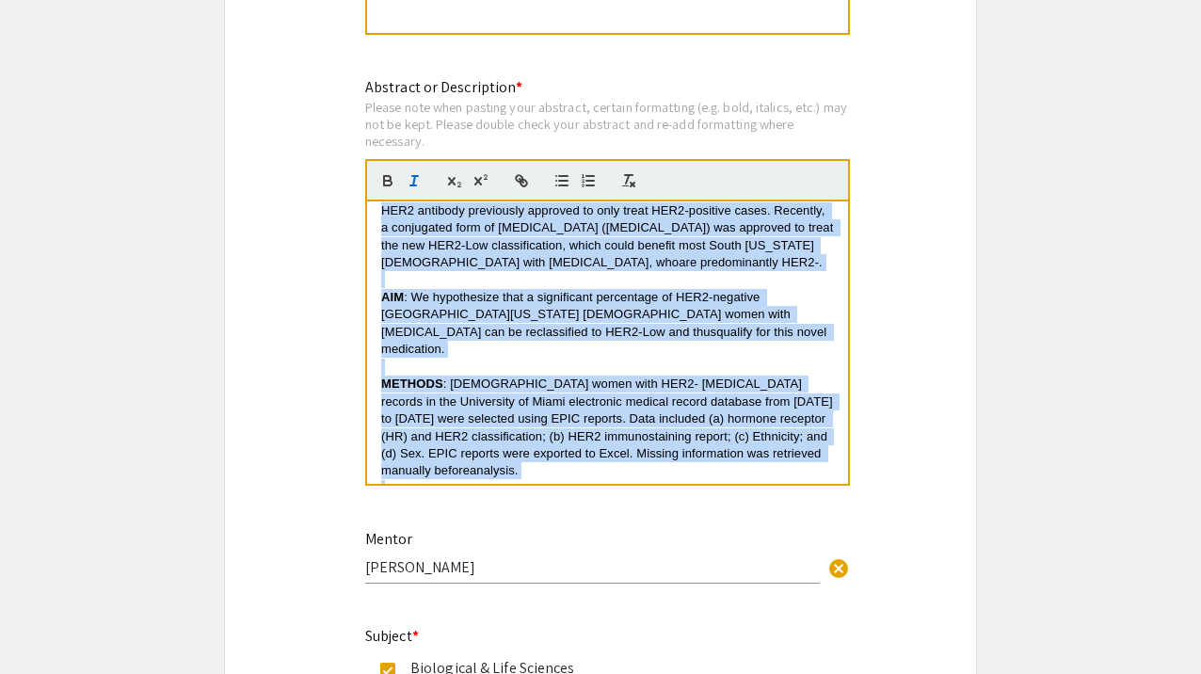
scroll to position [383, 0]
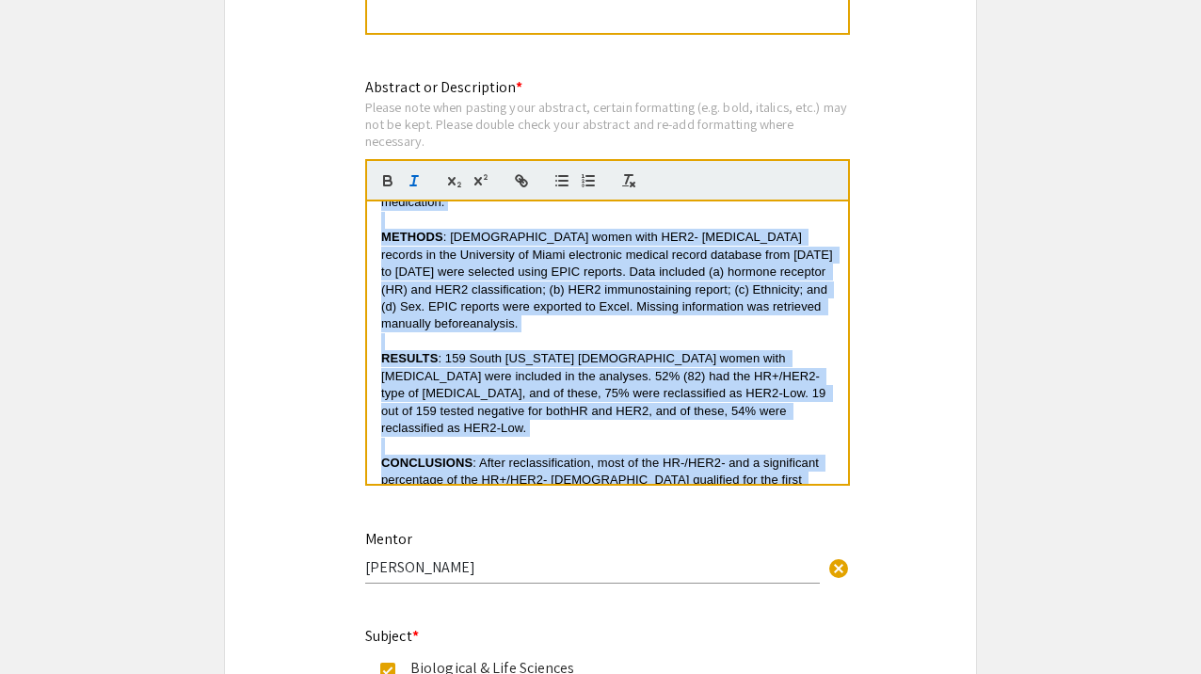
drag, startPoint x: 393, startPoint y: 223, endPoint x: 759, endPoint y: 501, distance: 459.4
click at [761, 505] on div "Abstract or Description * Please note when pasting your abstract, certain forma…" at bounding box center [607, 291] width 485 height 431
copy div "retrospective analysis of breast cancer in South Florida sub-ethnic hispanics: …"
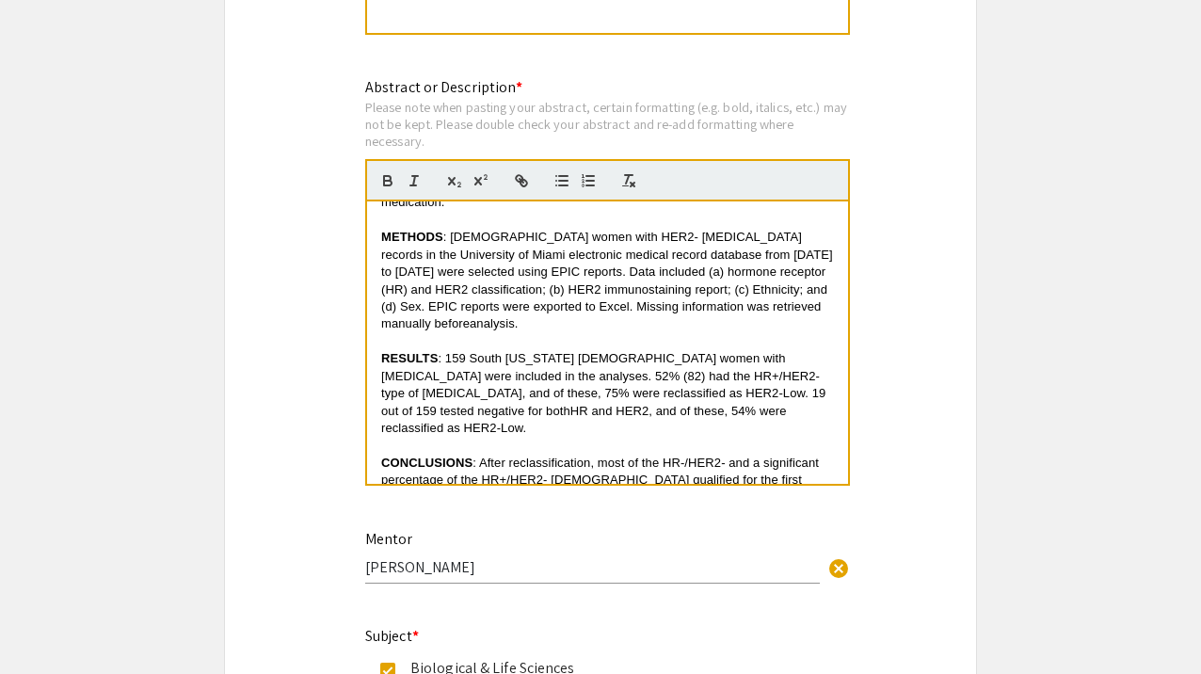
click at [379, 304] on div "retrospective analysis of breast cancer in South Florida sub-ethnic hispanics: …" at bounding box center [607, 342] width 481 height 282
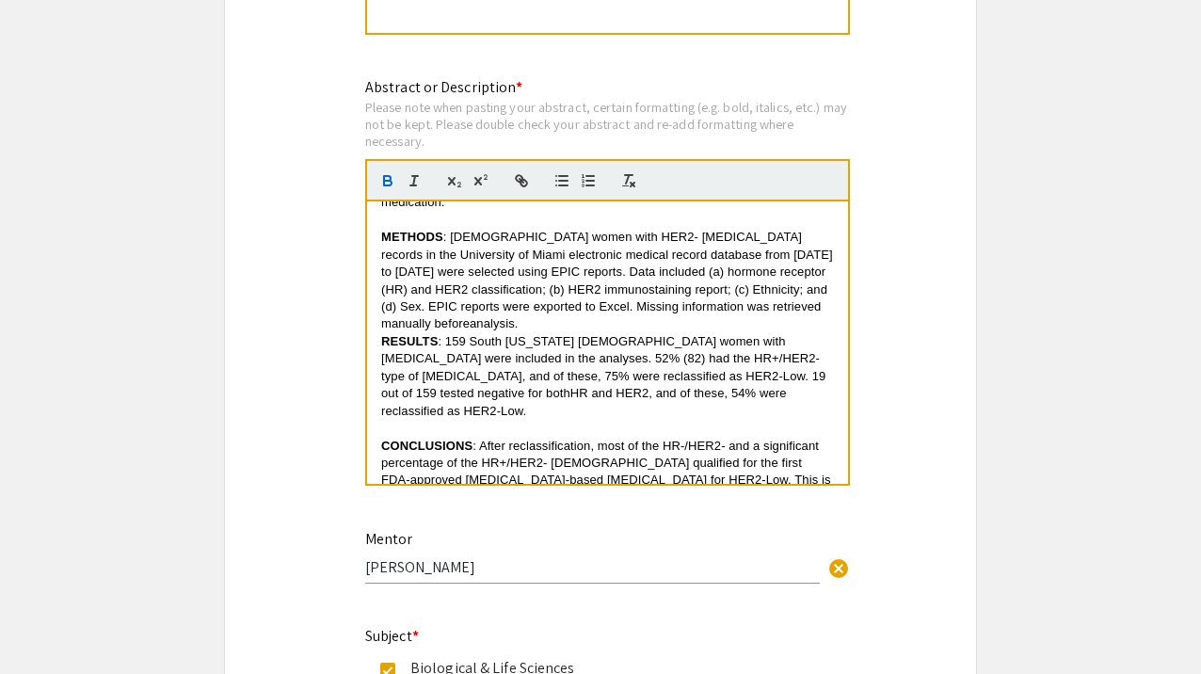
scroll to position [365, 0]
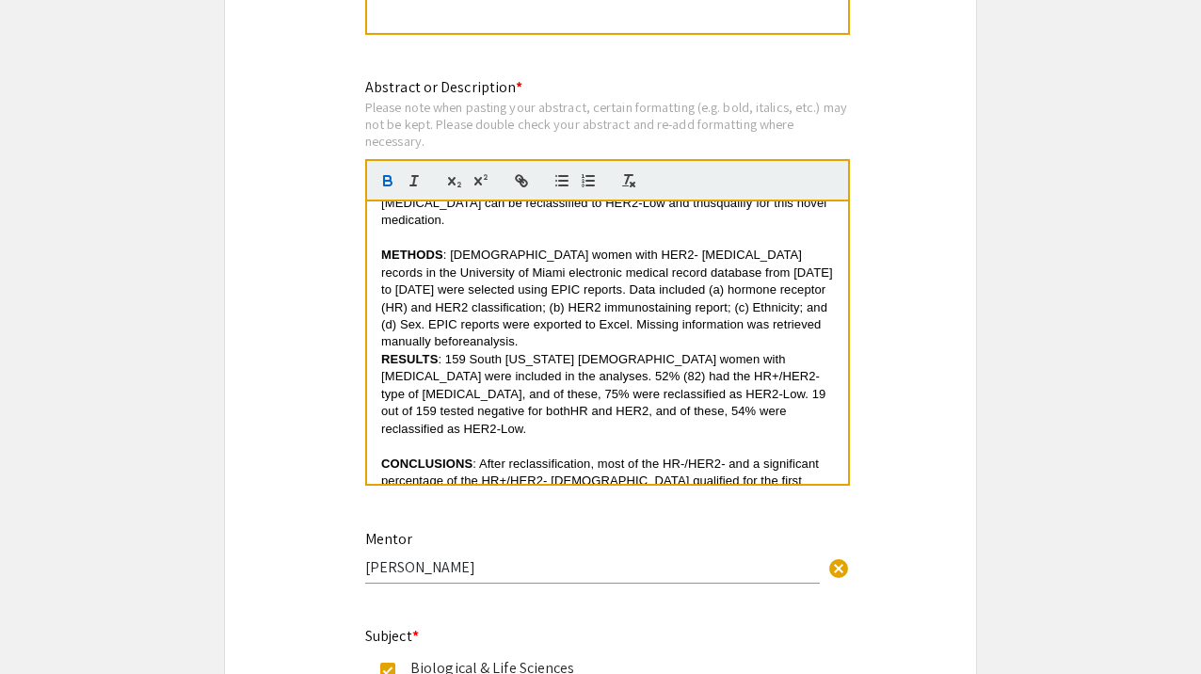
click at [387, 456] on strong "CONCLUSIONS" at bounding box center [426, 463] width 91 height 14
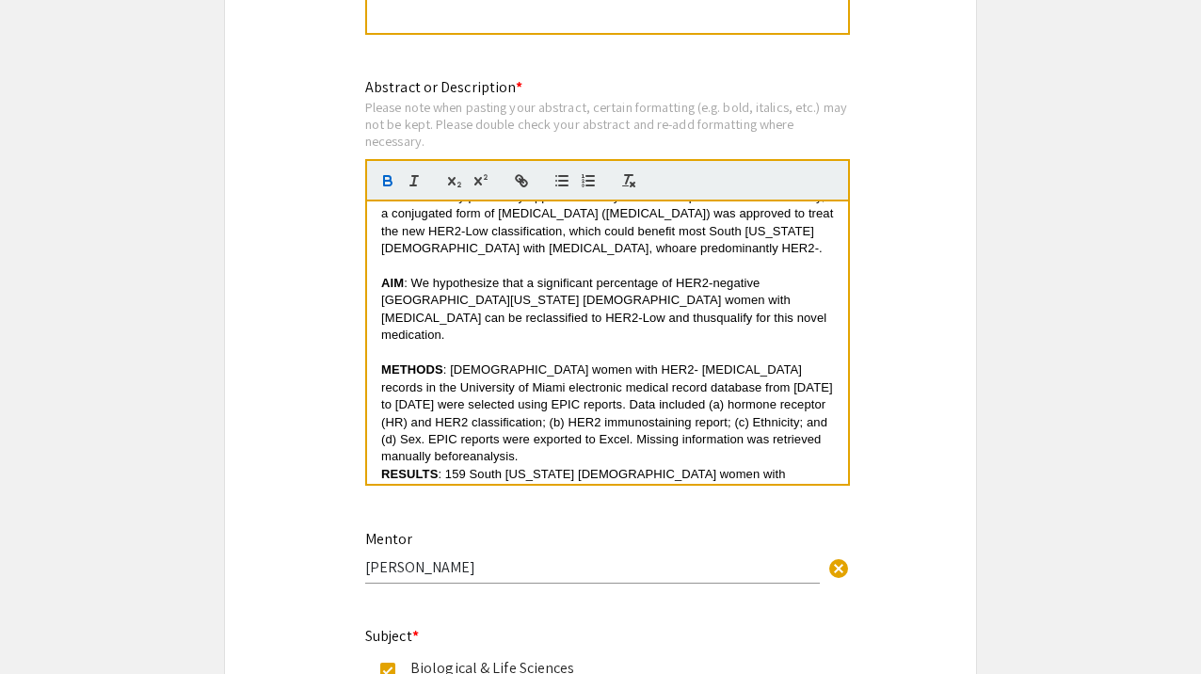
scroll to position [139, 0]
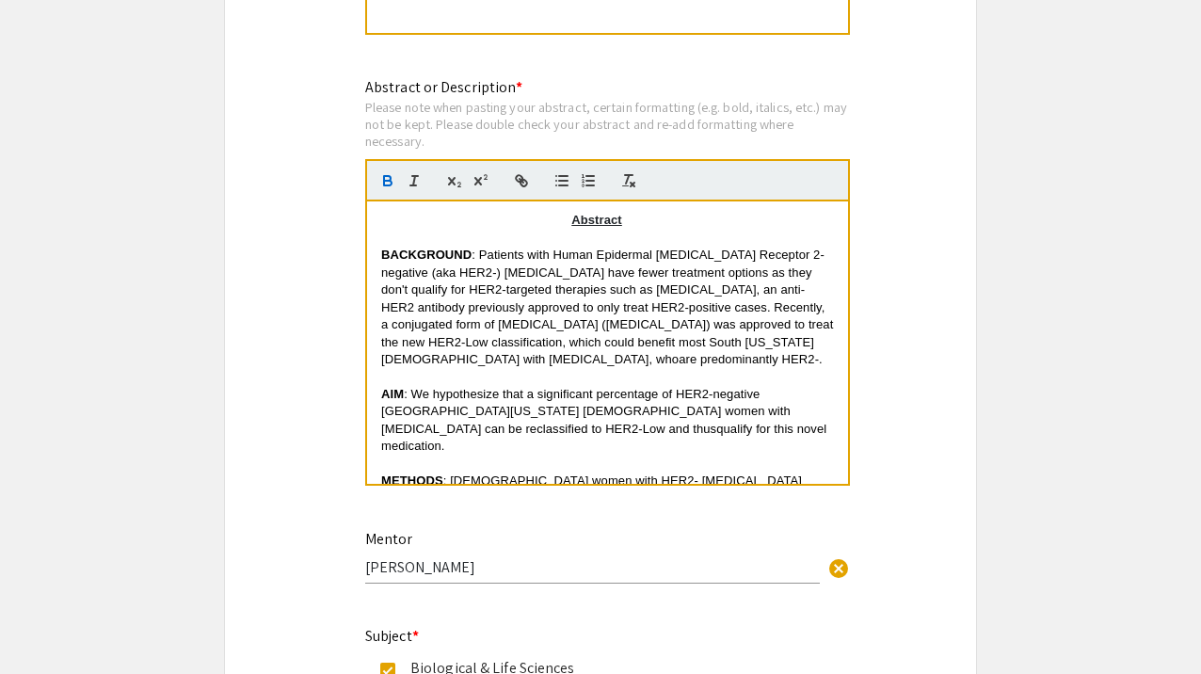
click at [379, 438] on div "retrospective analysis of breast cancer in South Florida sub-ethnic hispanics: …" at bounding box center [607, 342] width 481 height 282
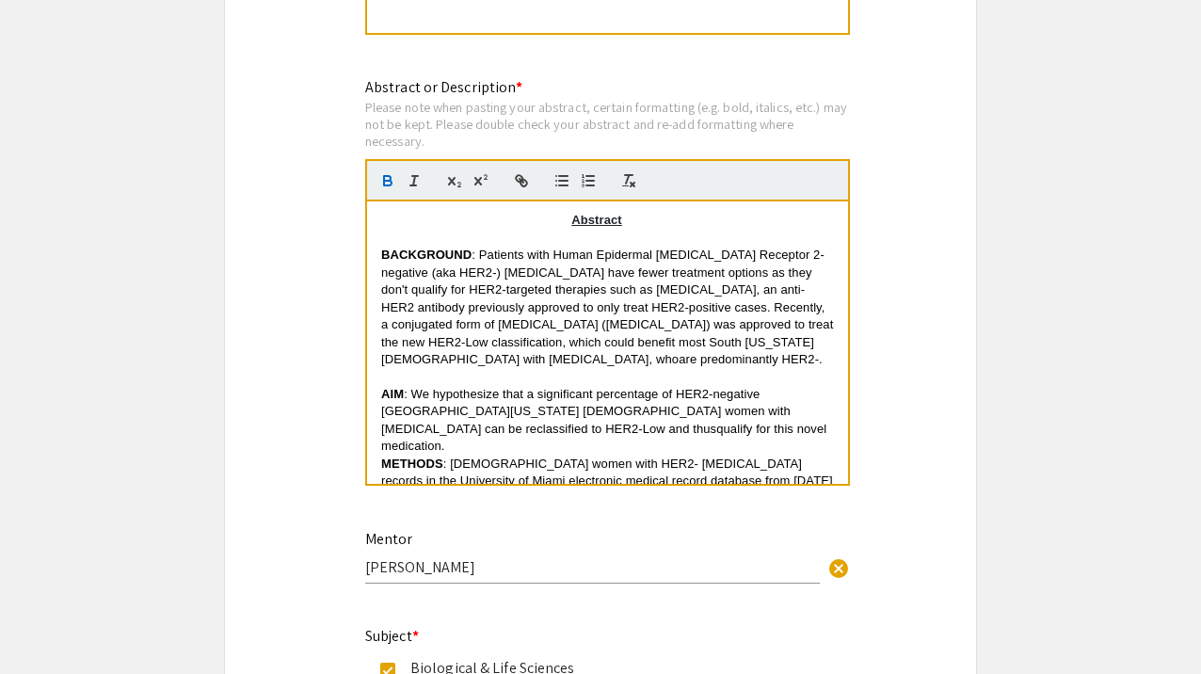
click at [385, 387] on strong "AIM" at bounding box center [392, 394] width 23 height 14
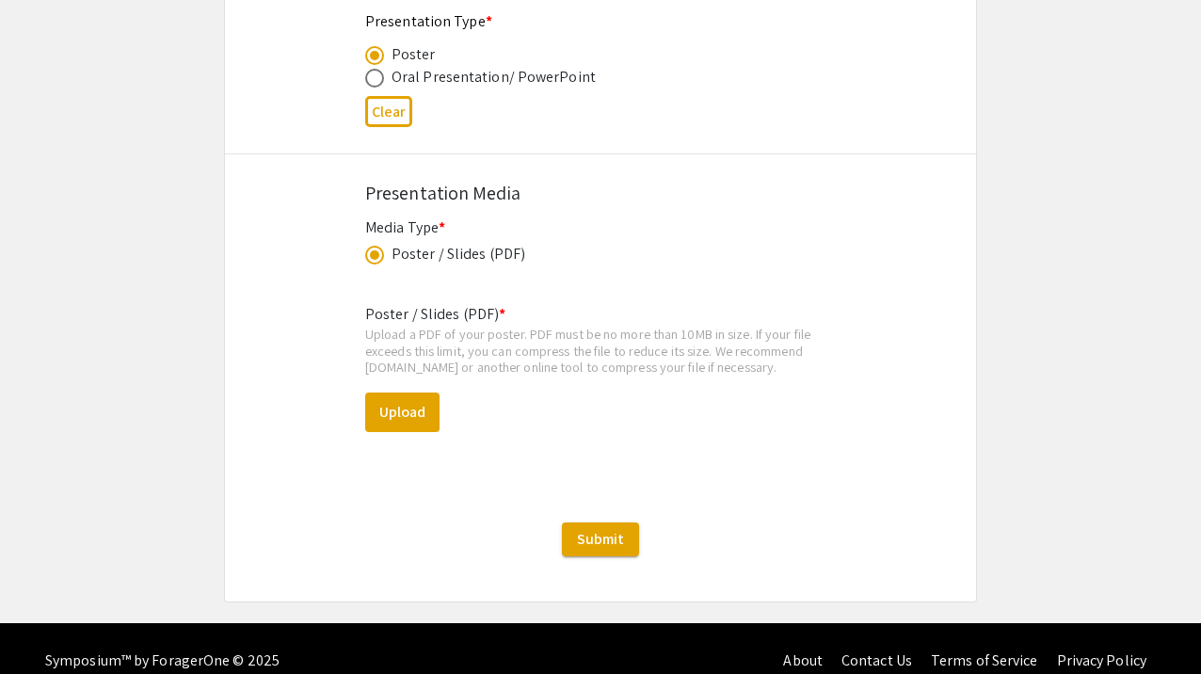
scroll to position [3116, 0]
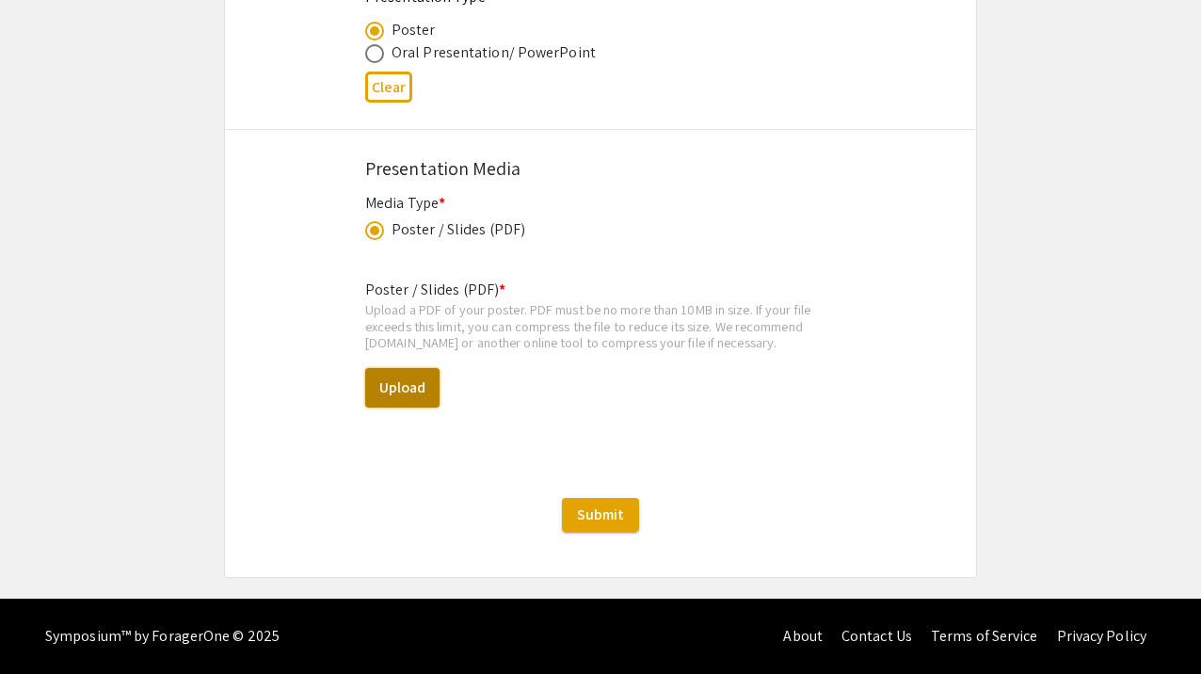
click at [409, 382] on button "Upload" at bounding box center [402, 388] width 74 height 40
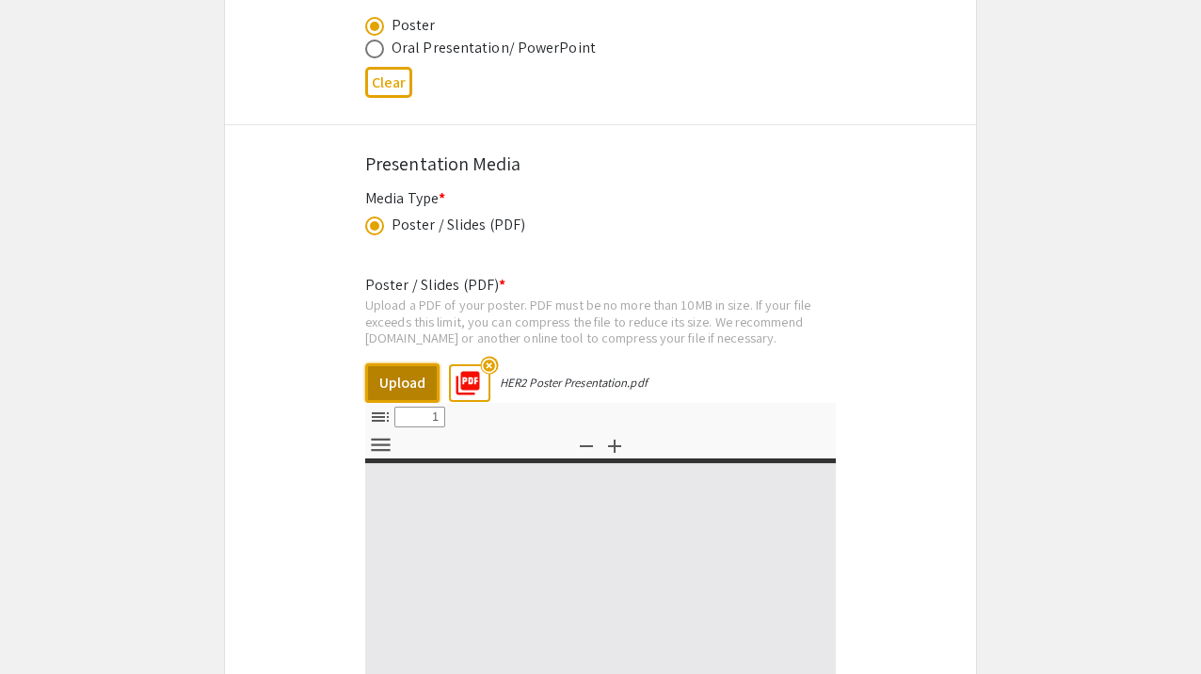
select select "custom"
type input "0"
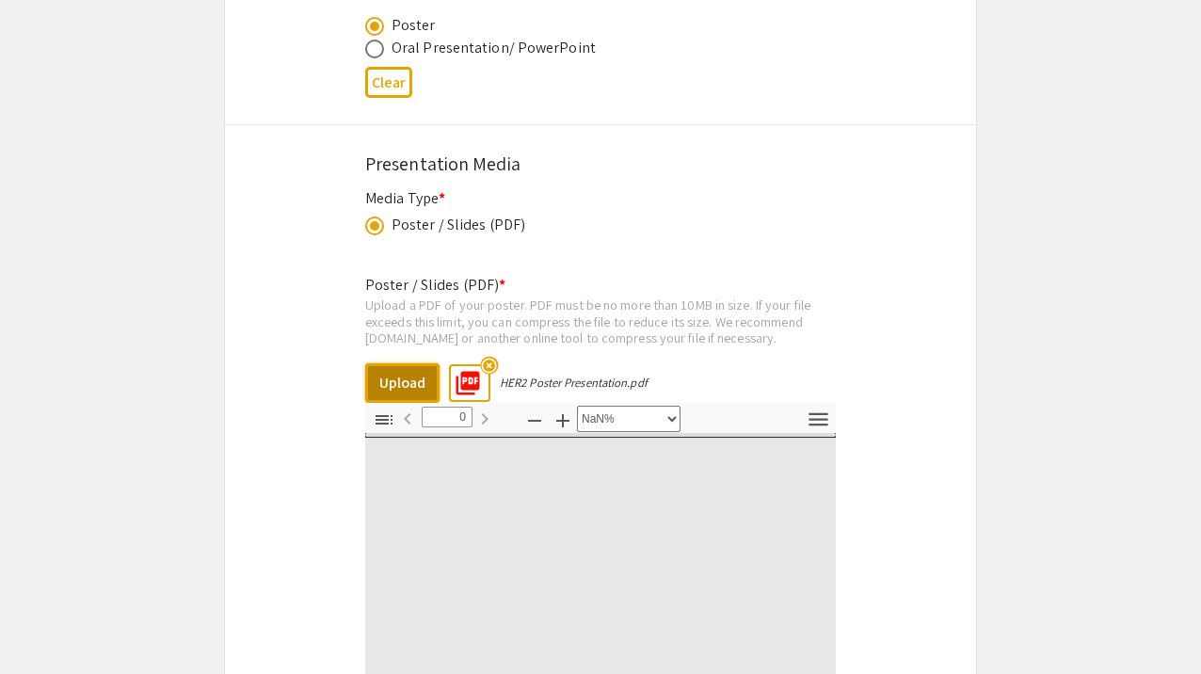
select select "auto"
type input "1"
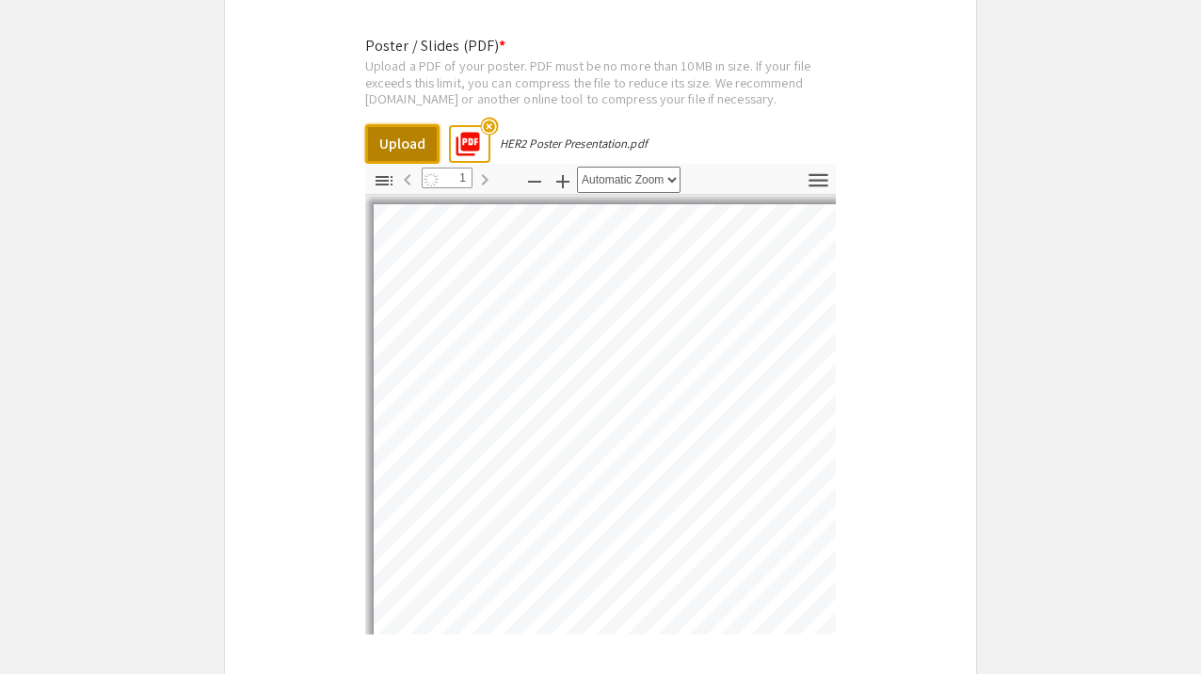
select select "auto"
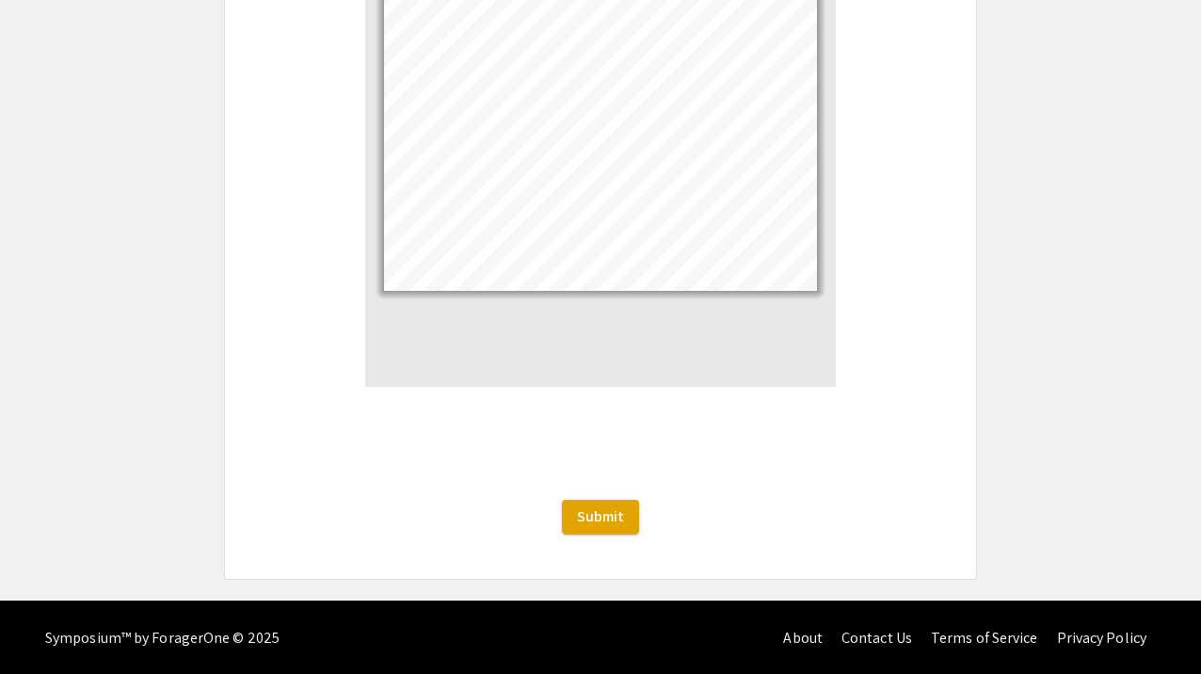
scroll to position [3609, 0]
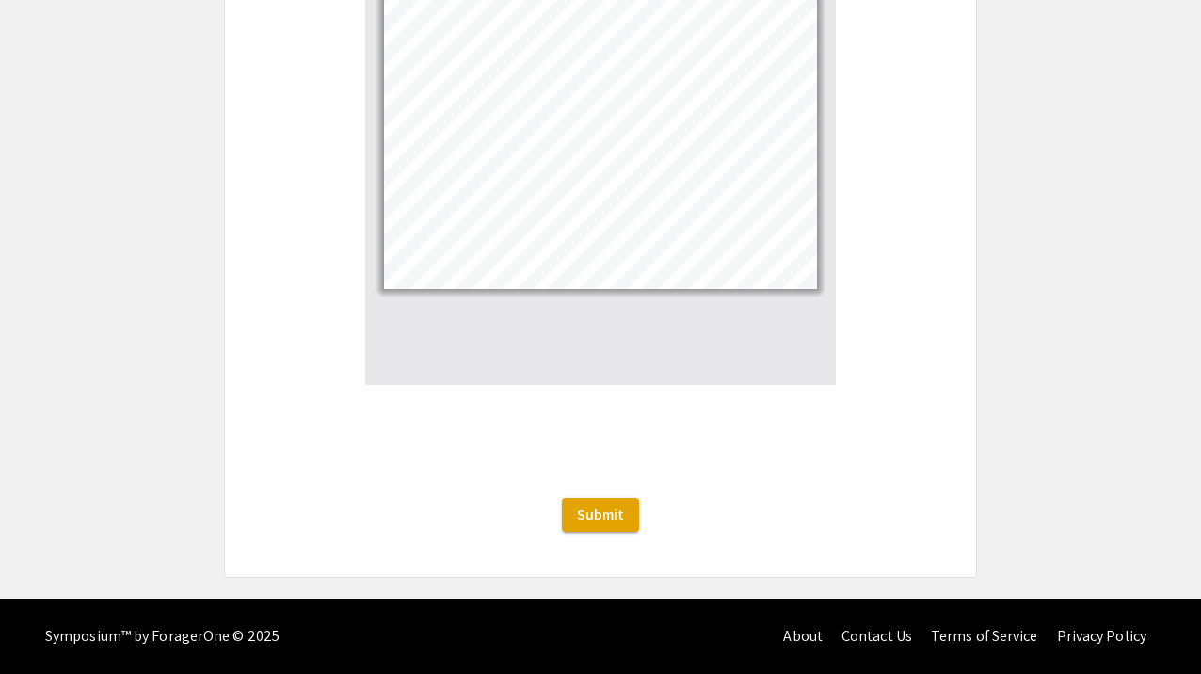
click at [599, 510] on span "Submit" at bounding box center [600, 514] width 47 height 20
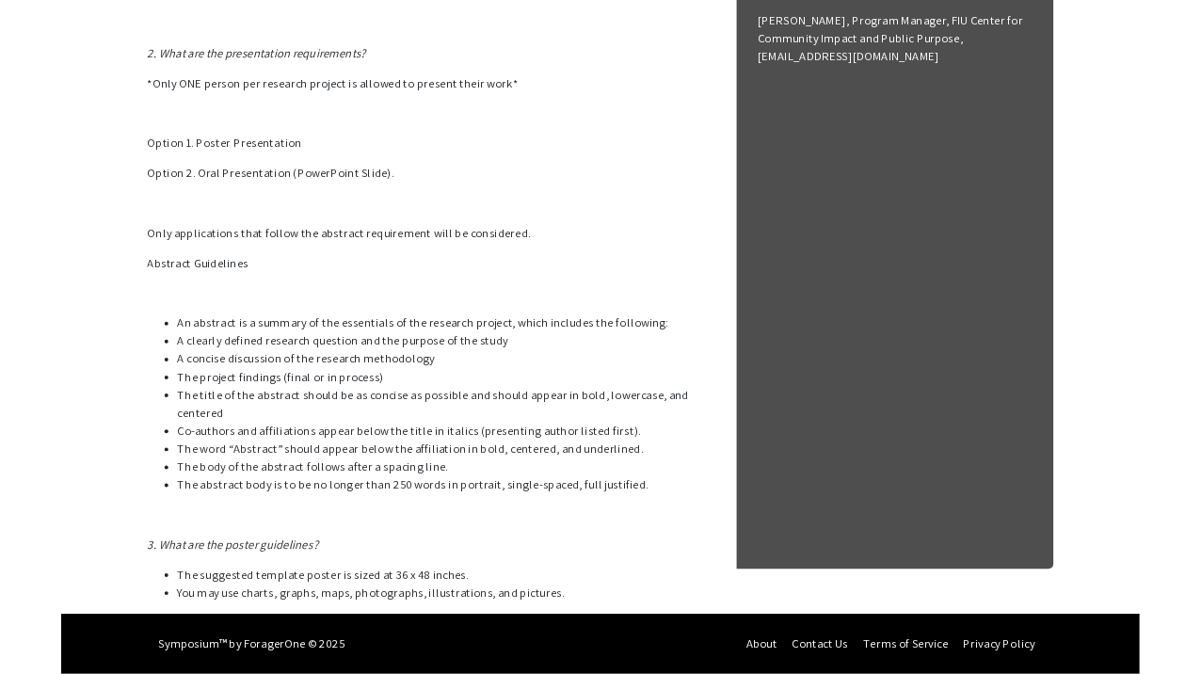
scroll to position [841, 0]
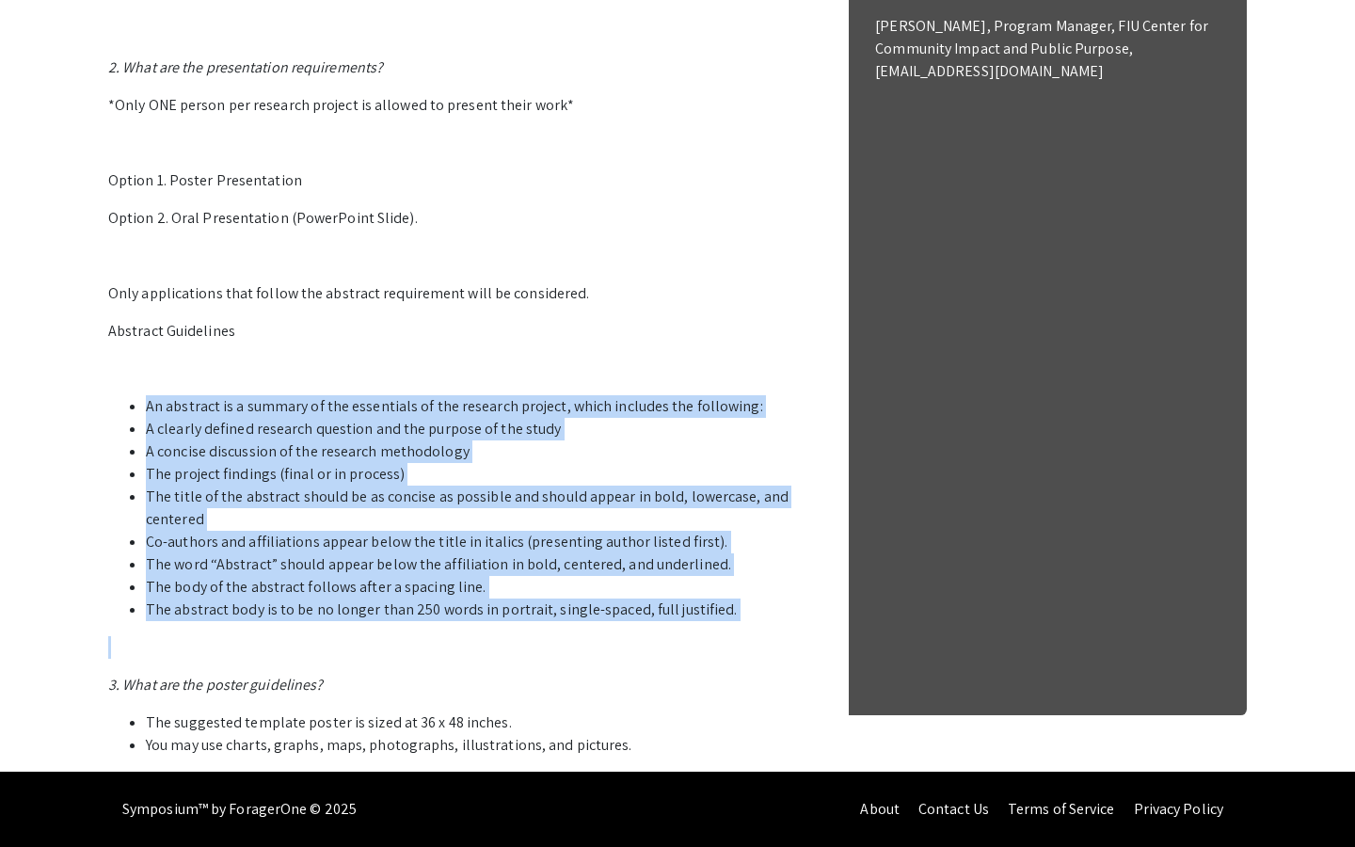
drag, startPoint x: 123, startPoint y: 434, endPoint x: 732, endPoint y: 673, distance: 654.0
click at [732, 673] on p "1. Who can participate in the LSSF STEM Undergraduate Research Symposium? Stude…" at bounding box center [461, 207] width 706 height 1099
copy ul "An abstract is a summary of the essentials of the research project, which inclu…"
click at [448, 463] on li "A concise discussion of the research methodology" at bounding box center [480, 451] width 668 height 23
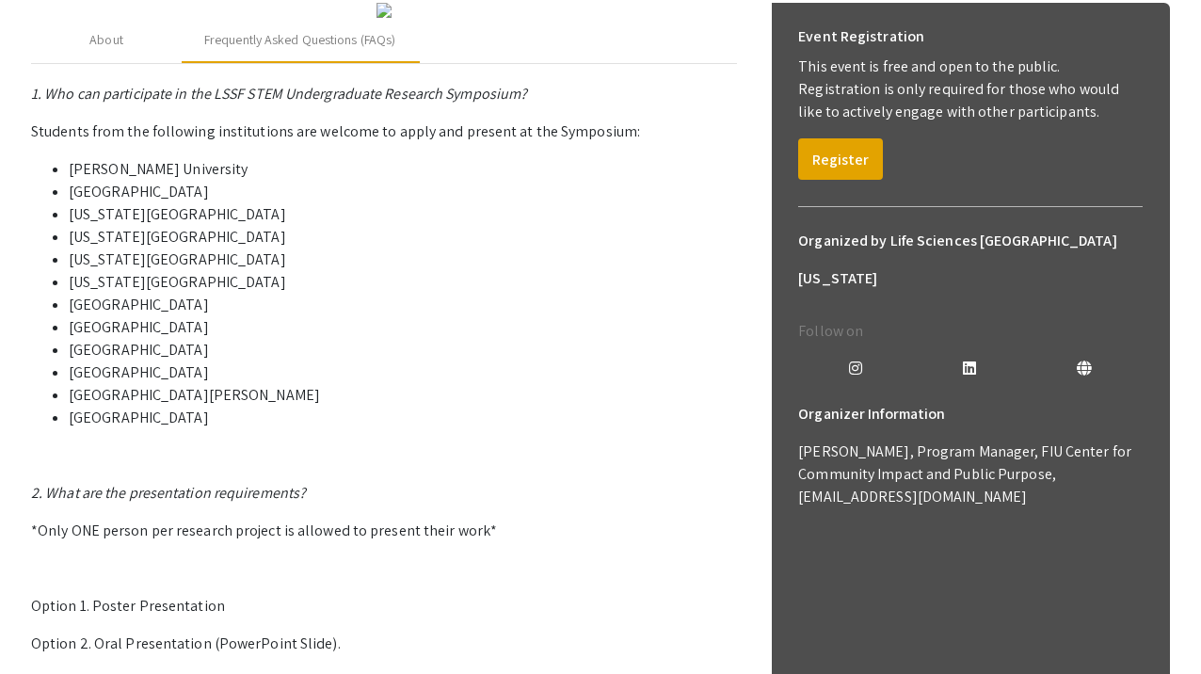
scroll to position [295, 0]
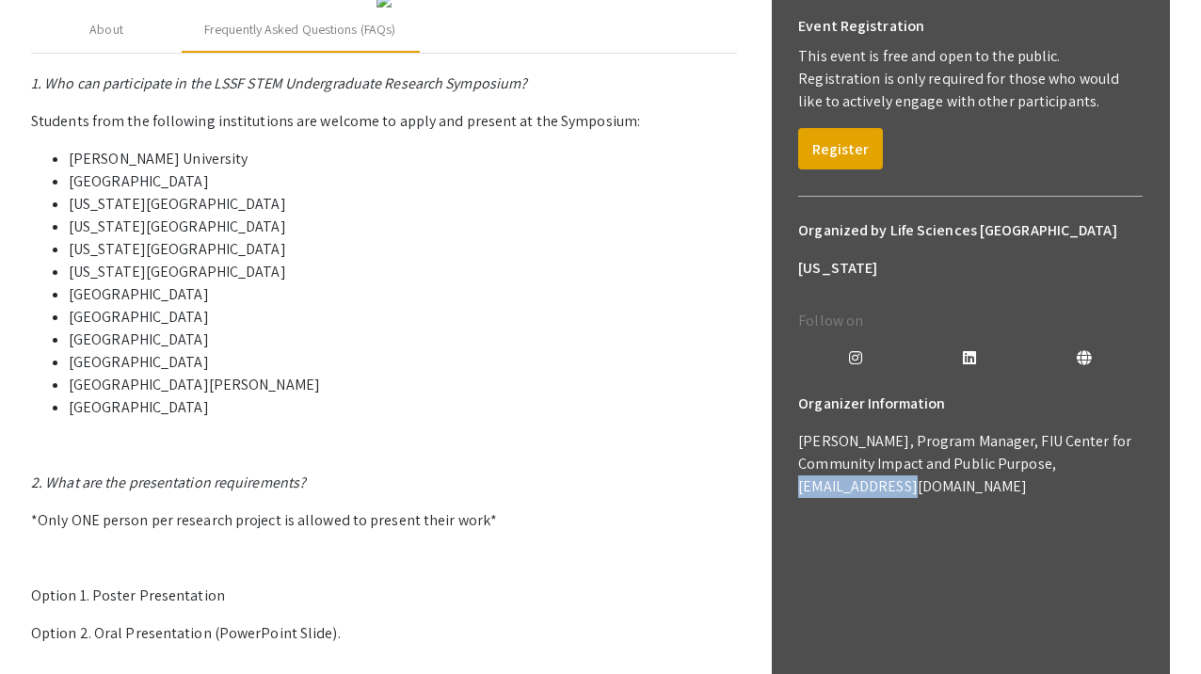
drag, startPoint x: 903, startPoint y: 451, endPoint x: 799, endPoint y: 446, distance: 104.5
click at [799, 446] on p "[PERSON_NAME], Program Manager, FIU Center for Community Impact and Public Purp…" at bounding box center [970, 464] width 344 height 68
copy p "[EMAIL_ADDRESS][DOMAIN_NAME]"
click at [580, 328] on li "[GEOGRAPHIC_DATA]" at bounding box center [403, 317] width 668 height 23
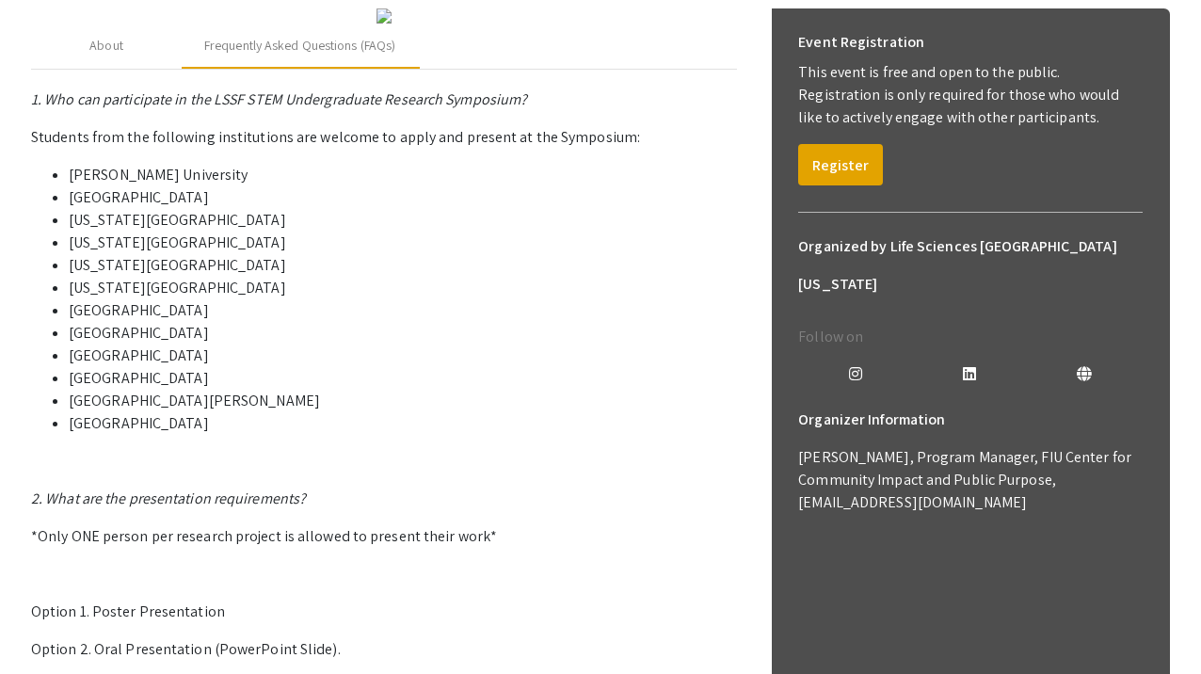
scroll to position [275, 0]
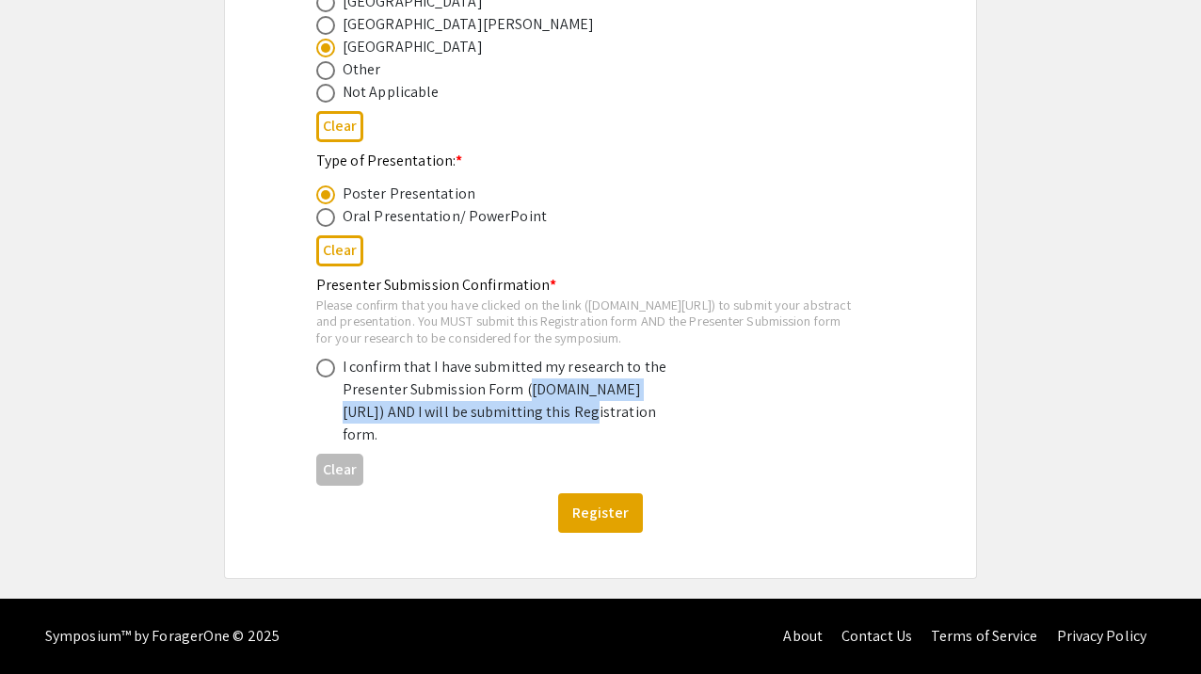
scroll to position [1075, 0]
click at [321, 358] on span at bounding box center [325, 367] width 19 height 19
click at [321, 358] on input "radio" at bounding box center [325, 367] width 19 height 19
radio input "true"
click at [612, 518] on button "Register" at bounding box center [600, 513] width 85 height 40
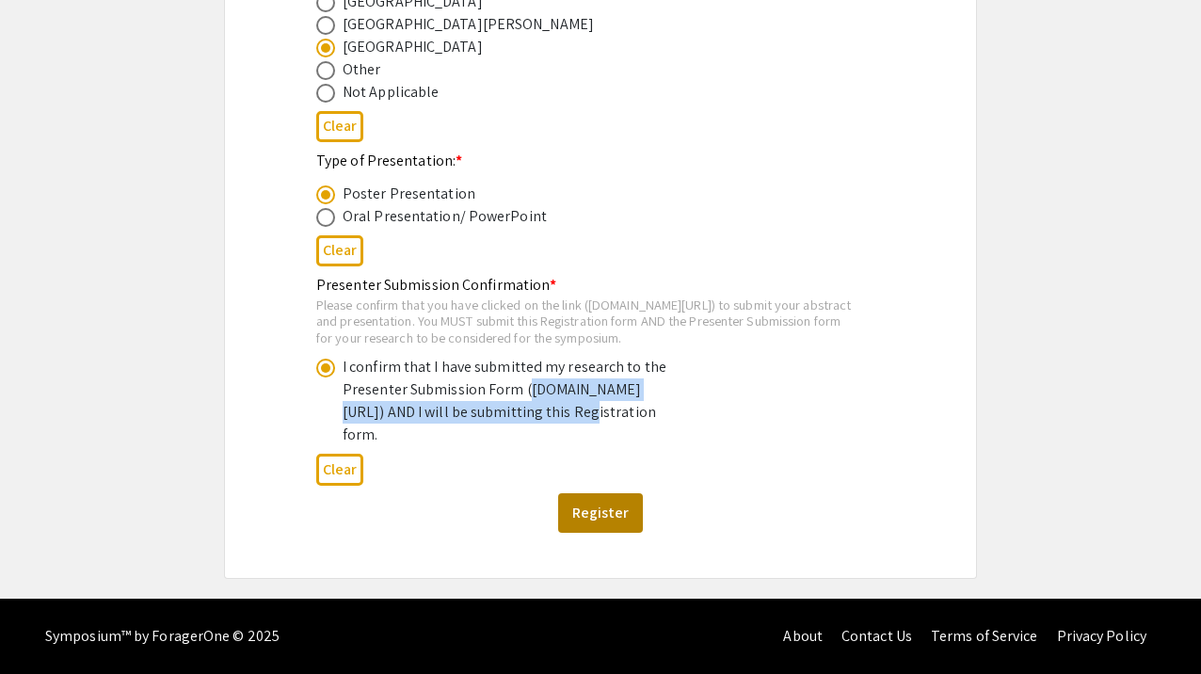
scroll to position [0, 0]
